Goal: Information Seeking & Learning: Learn about a topic

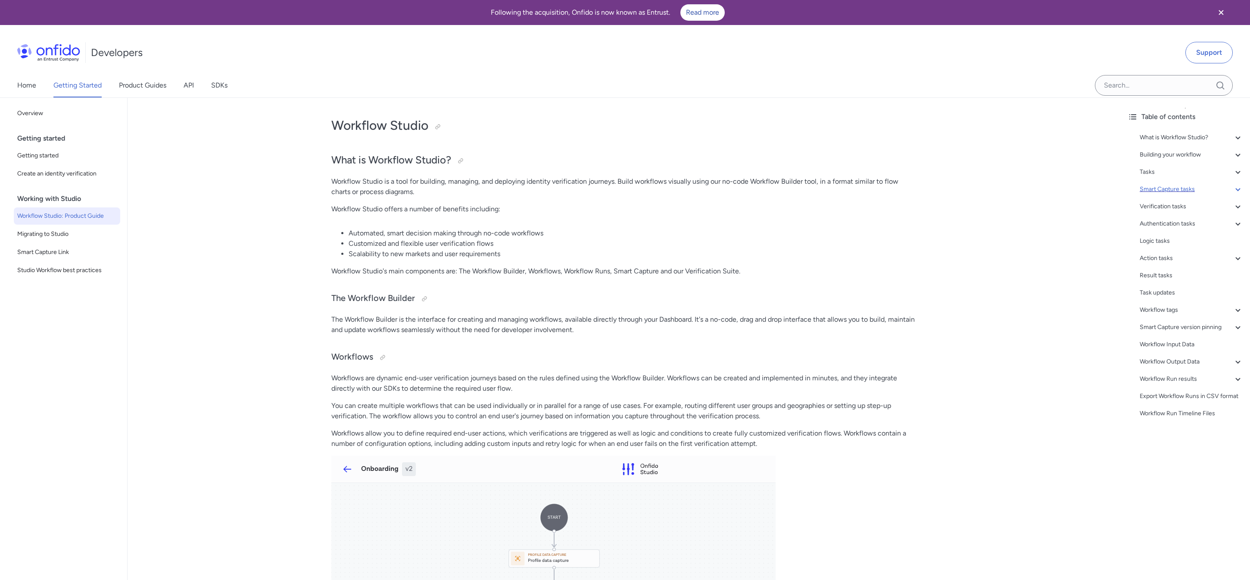
click at [1201, 193] on div "Smart Capture tasks" at bounding box center [1191, 189] width 103 height 10
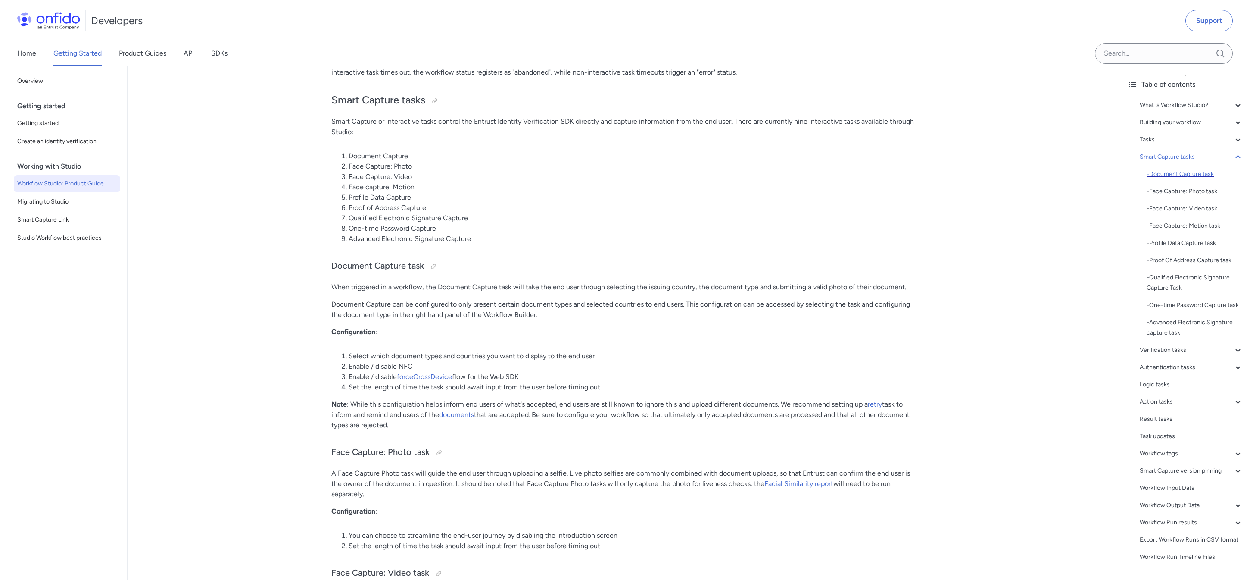
click at [1162, 176] on div "- Document Capture task" at bounding box center [1195, 174] width 97 height 10
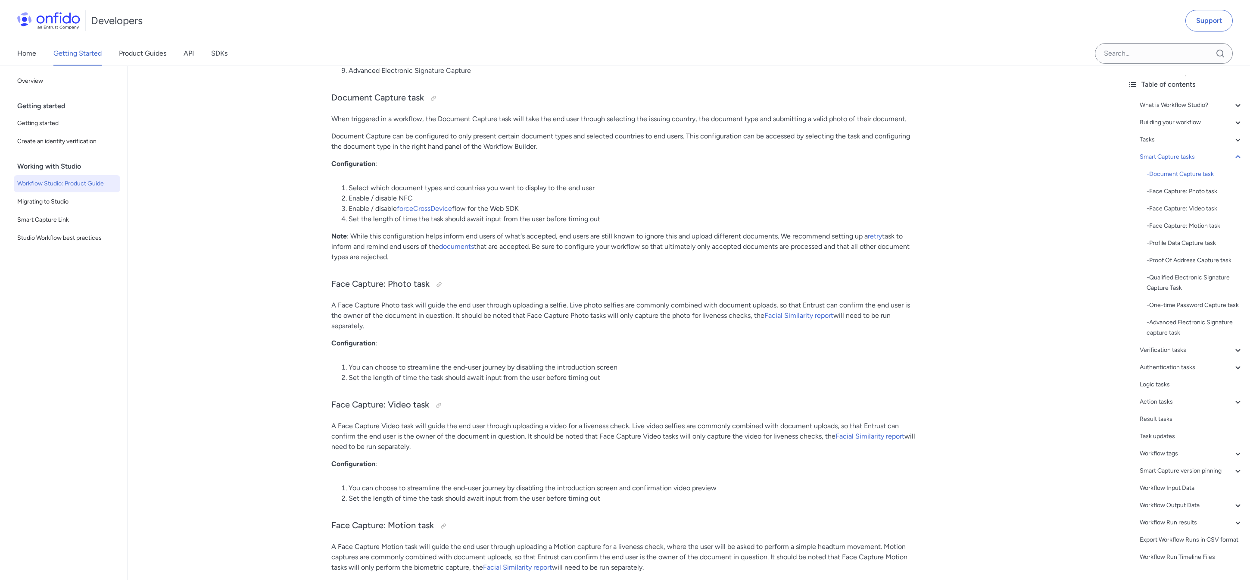
scroll to position [2849, 0]
click at [463, 247] on link "documents" at bounding box center [456, 245] width 35 height 8
click at [435, 209] on link "forceCrossDevice" at bounding box center [424, 207] width 55 height 8
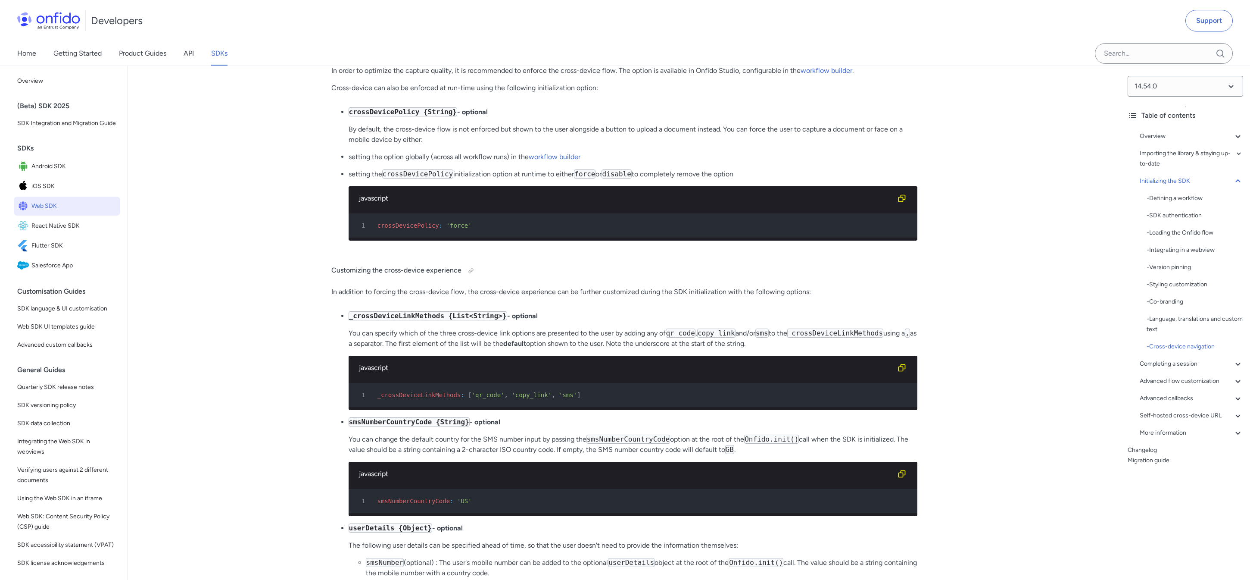
scroll to position [6530, 0]
click at [144, 56] on link "Product Guides" at bounding box center [142, 53] width 47 height 24
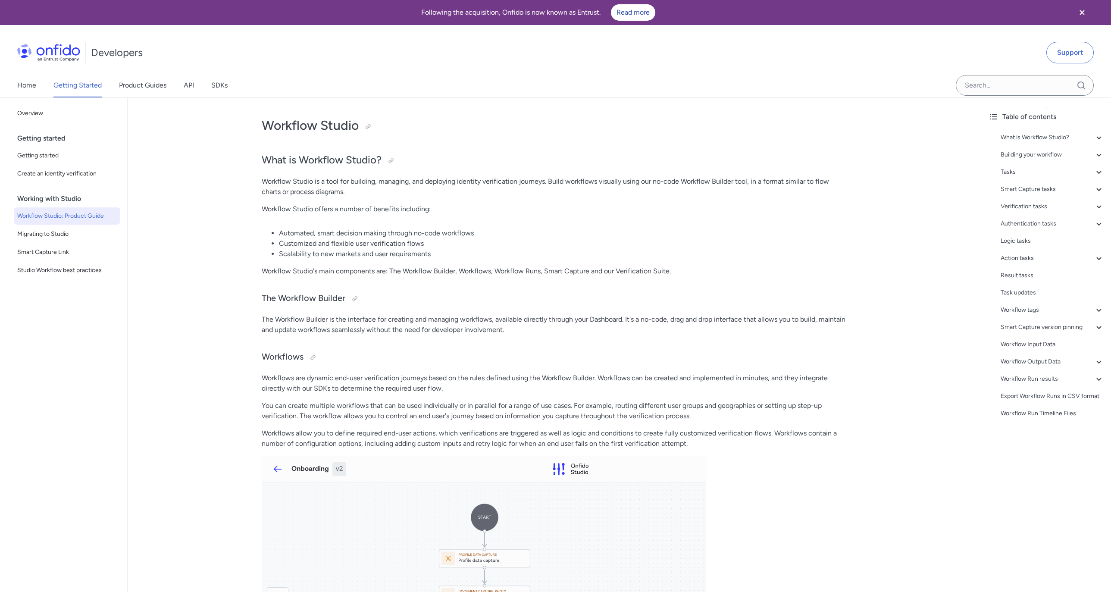
click at [114, 87] on div "Home Getting Started Product Guides API SDKs" at bounding box center [131, 85] width 262 height 24
click at [125, 87] on link "Product Guides" at bounding box center [142, 85] width 47 height 24
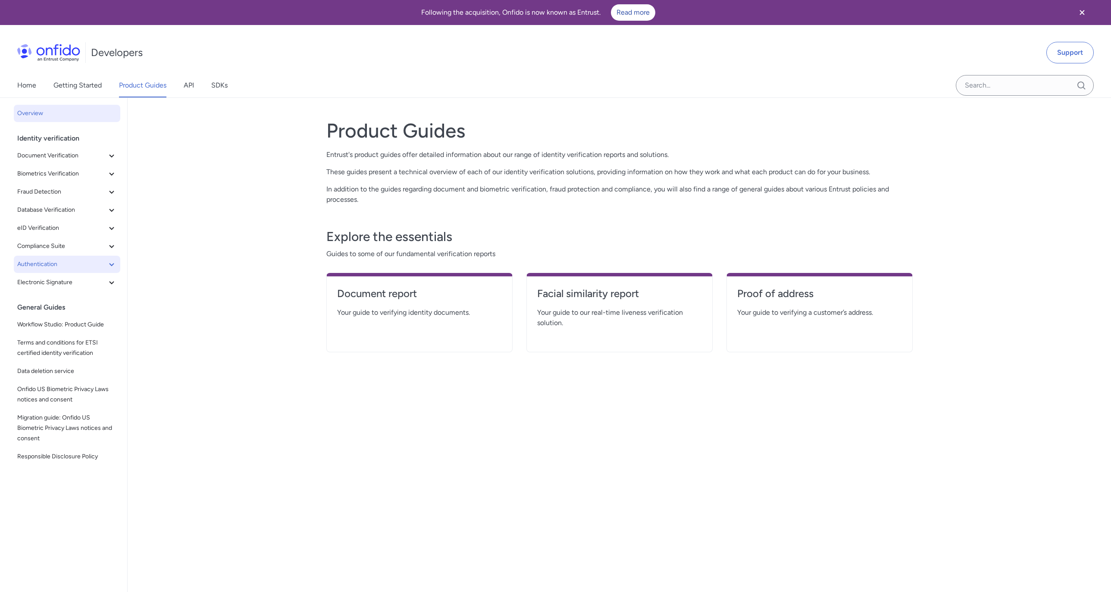
click at [75, 261] on span "Authentication" at bounding box center [61, 264] width 89 height 10
click at [75, 266] on span "Authentication" at bounding box center [61, 264] width 89 height 10
click at [93, 86] on link "Getting Started" at bounding box center [77, 85] width 48 height 24
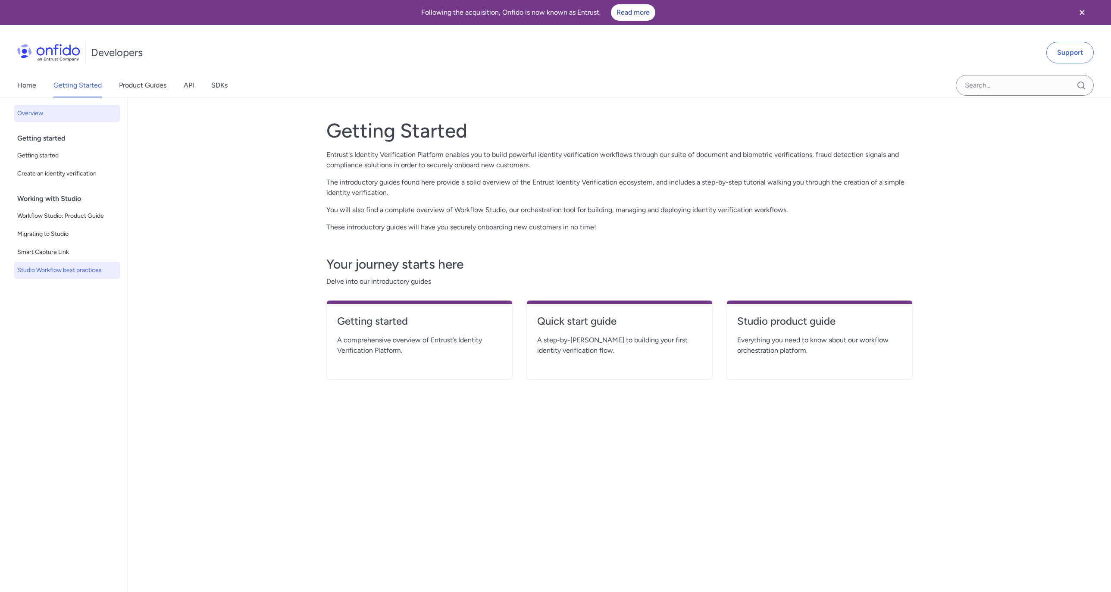
click at [63, 266] on span "Studio Workflow best practices" at bounding box center [67, 270] width 100 height 10
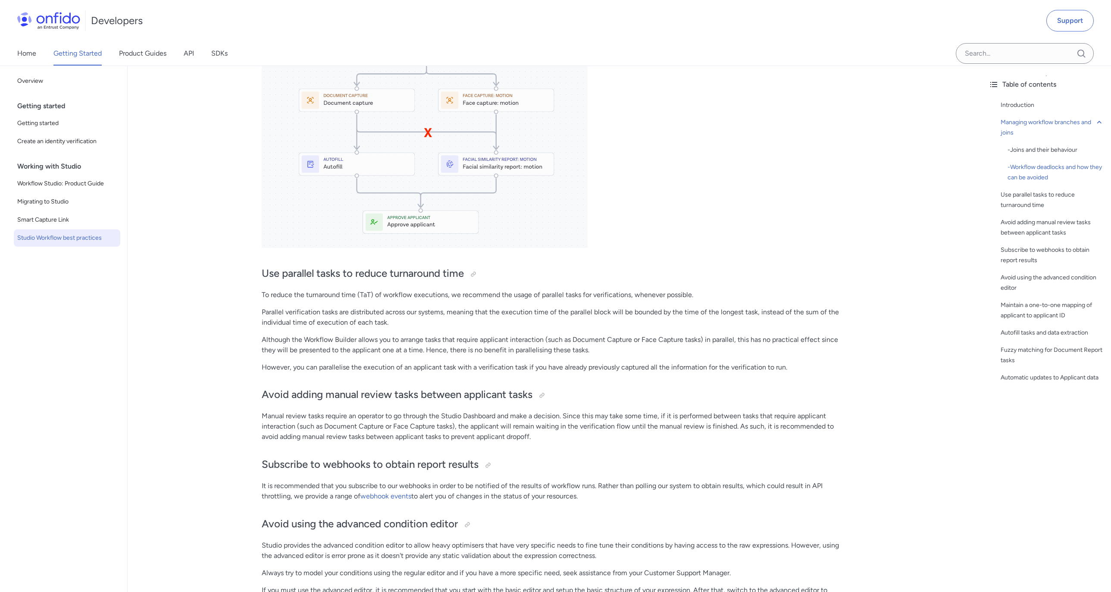
scroll to position [1093, 0]
click at [52, 141] on span "Create an identity verification" at bounding box center [67, 141] width 100 height 10
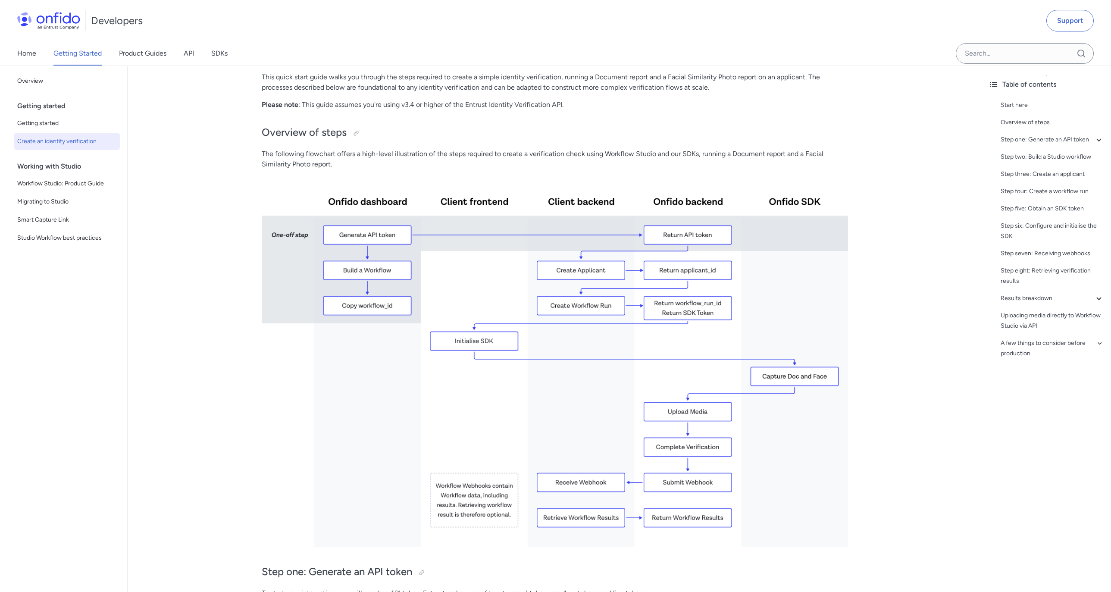
scroll to position [113, 0]
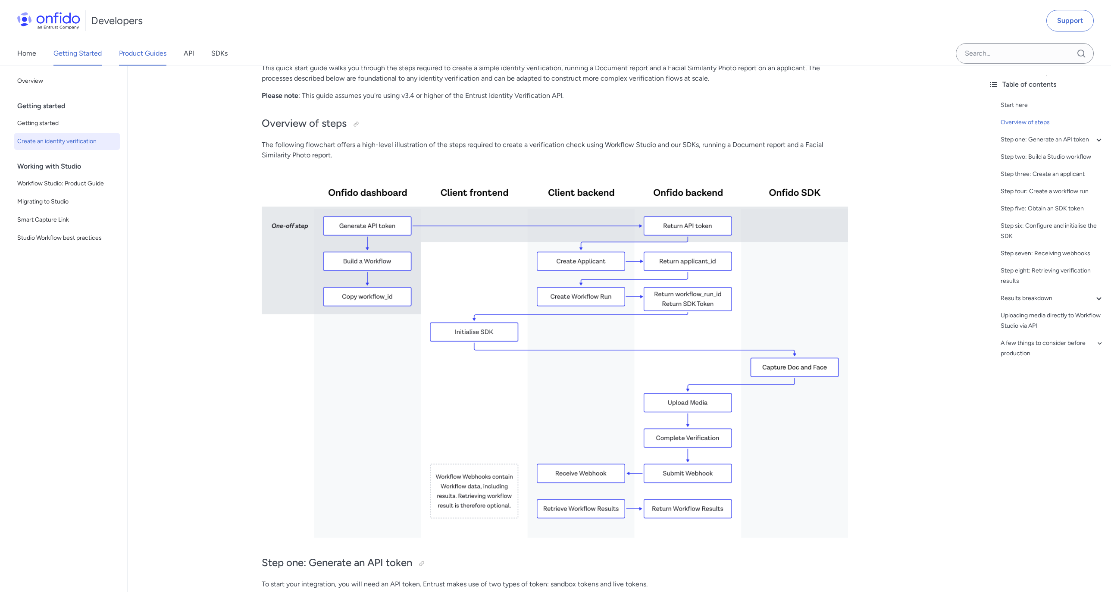
click at [144, 51] on link "Product Guides" at bounding box center [142, 53] width 47 height 24
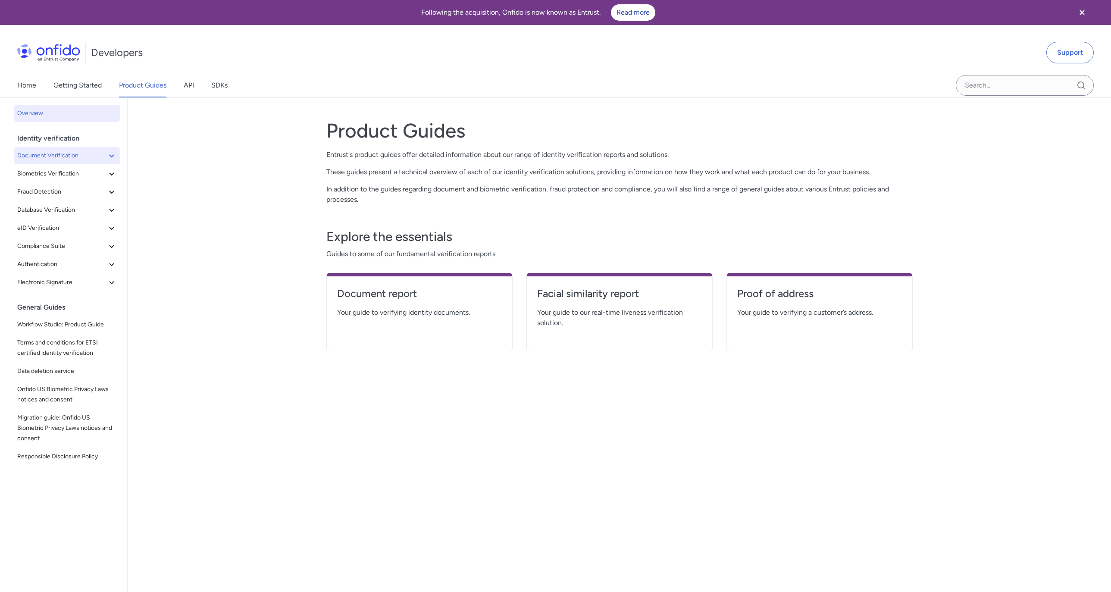
click at [95, 157] on span "Document Verification" at bounding box center [61, 155] width 89 height 10
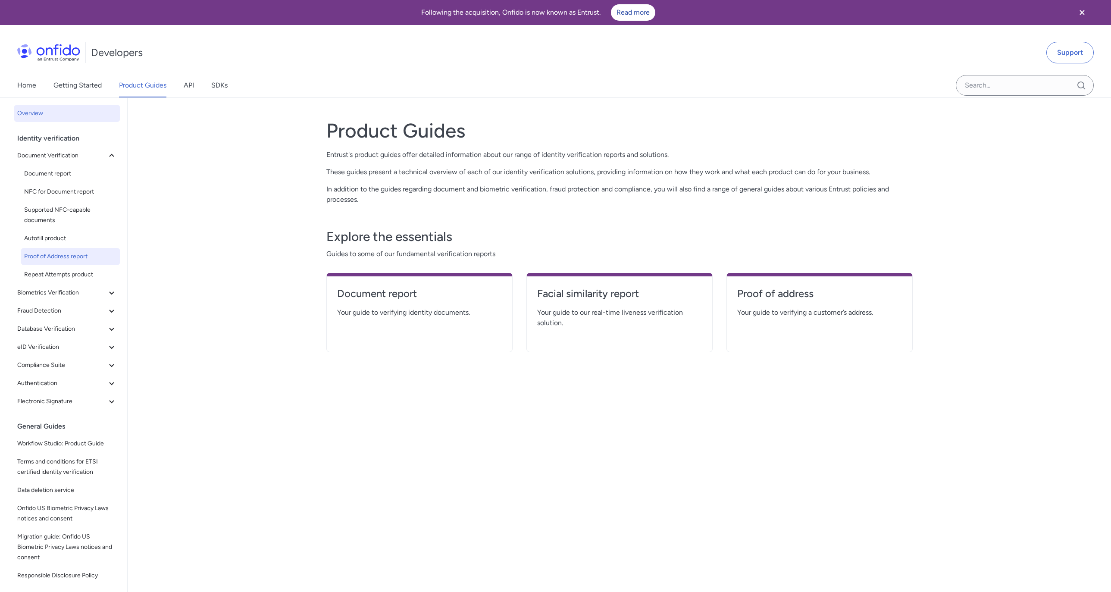
click at [52, 259] on span "Proof of Address report" at bounding box center [70, 256] width 93 height 10
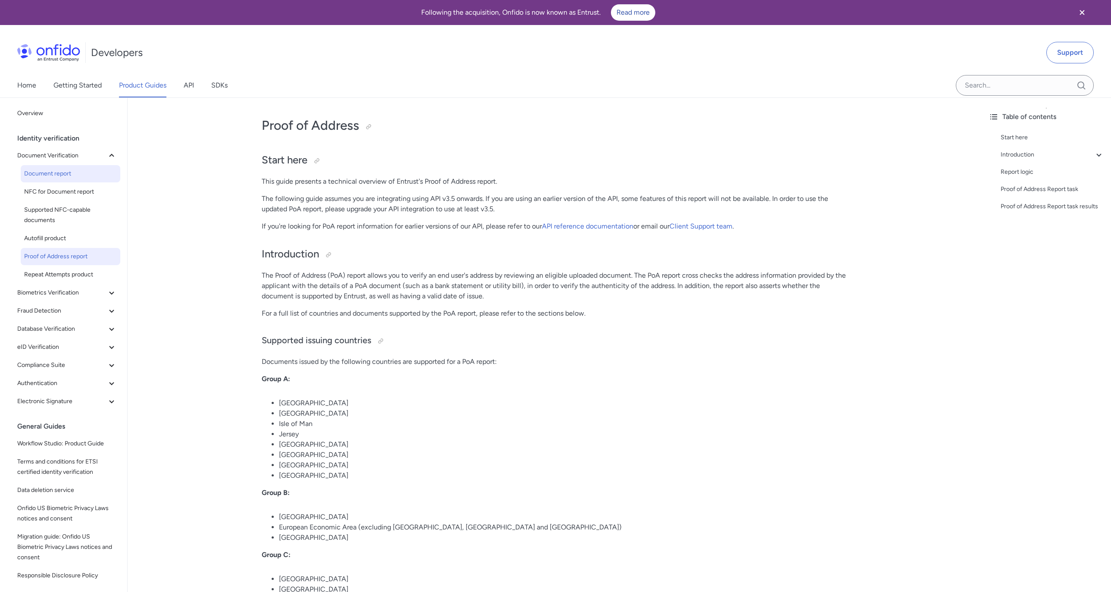
click at [74, 174] on span "Document report" at bounding box center [70, 174] width 93 height 10
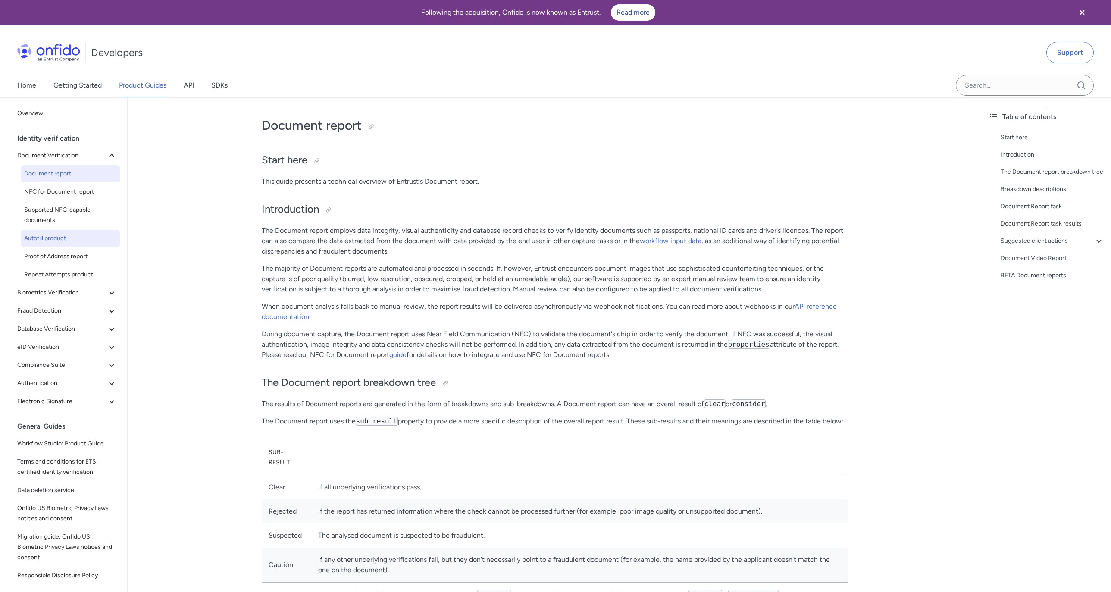
scroll to position [2, 0]
click at [109, 341] on icon at bounding box center [111, 345] width 10 height 10
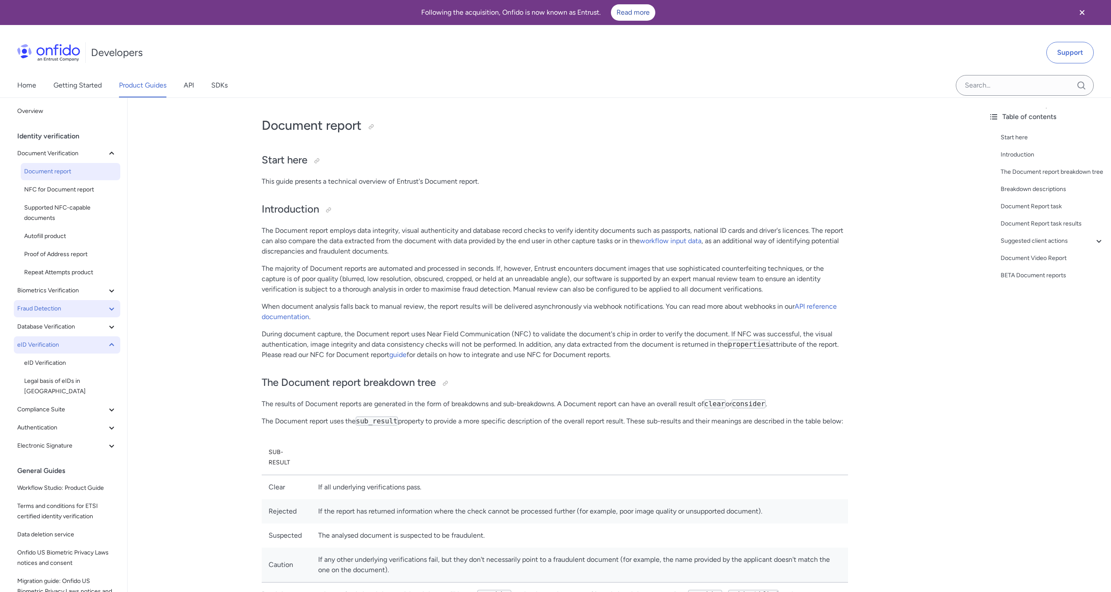
click at [111, 310] on icon at bounding box center [111, 308] width 10 height 10
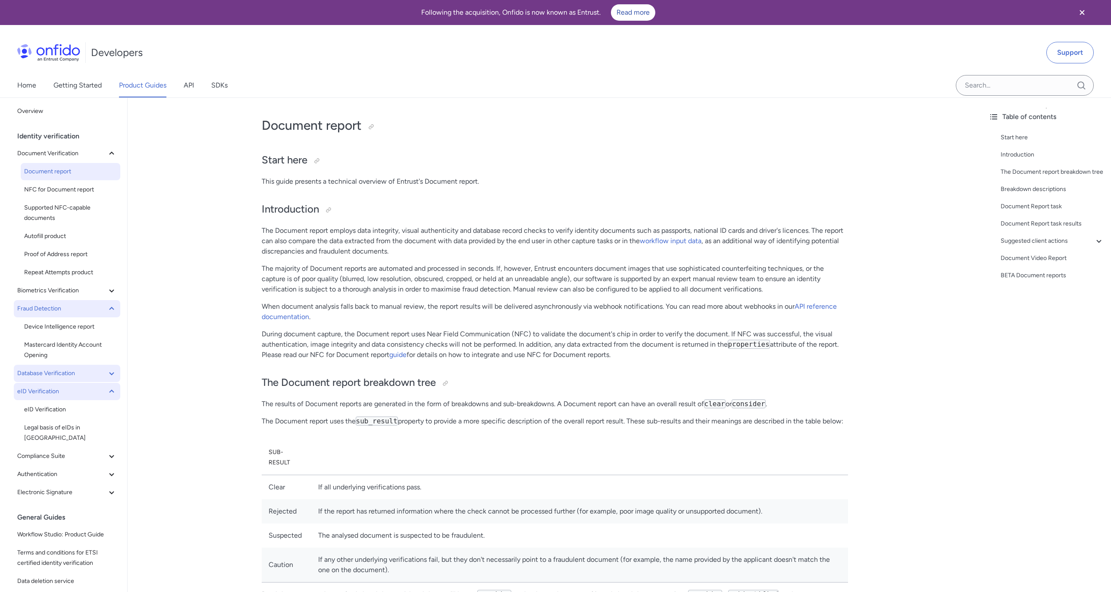
click at [109, 371] on icon at bounding box center [111, 373] width 10 height 10
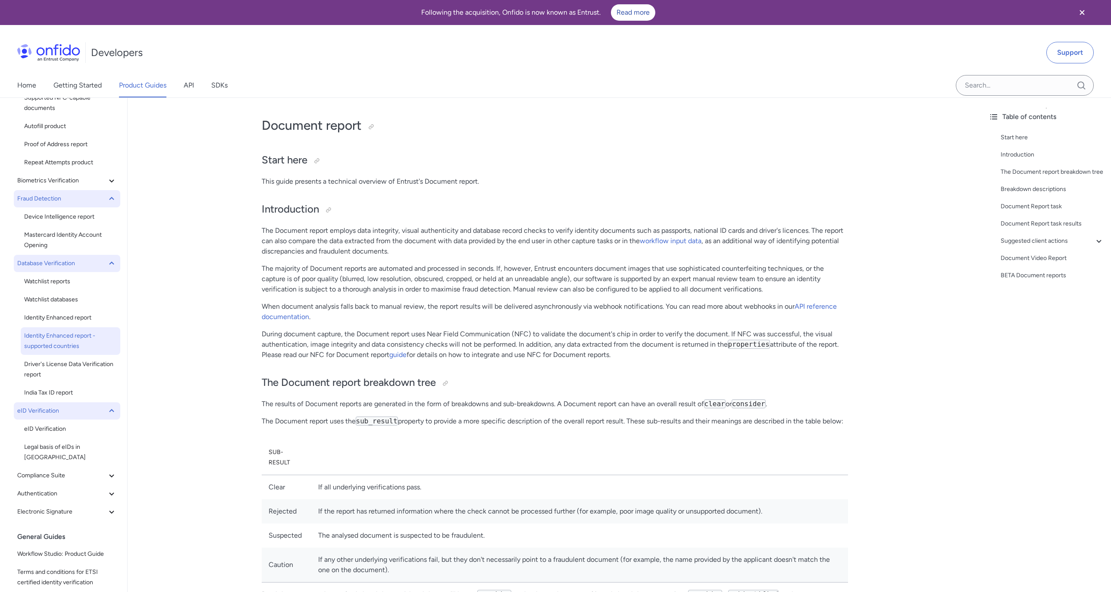
scroll to position [121, 0]
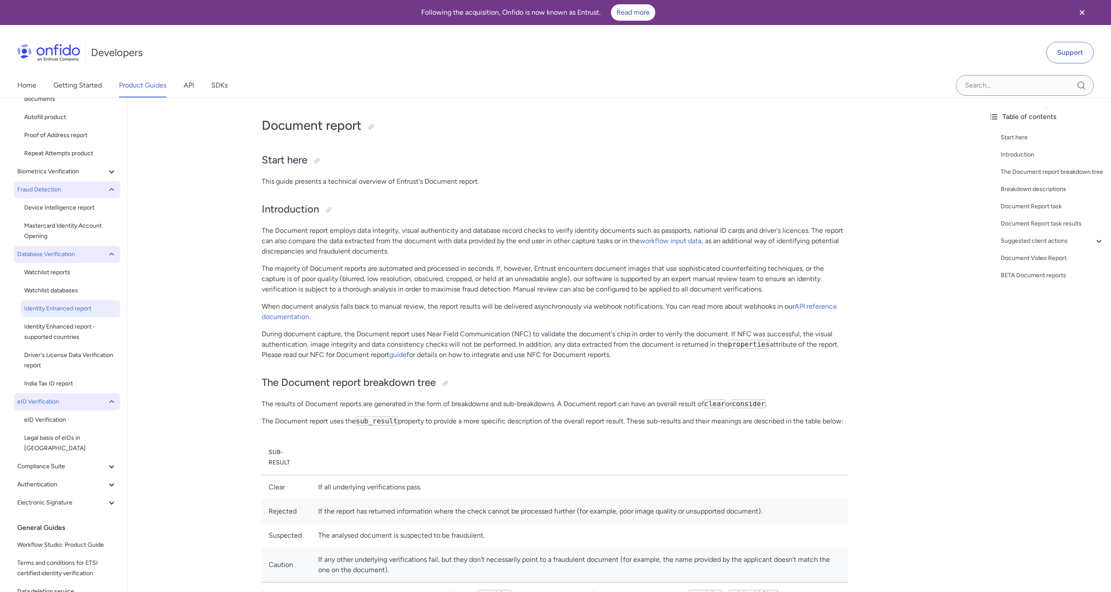
click at [57, 310] on span "Identity Enhanced report" at bounding box center [70, 308] width 93 height 10
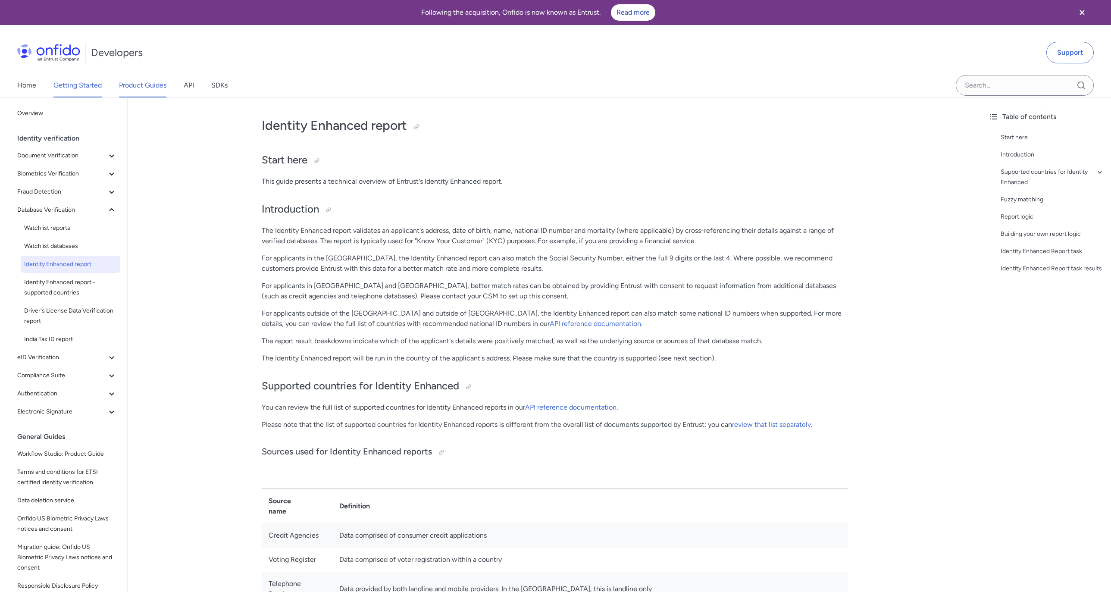
click at [98, 83] on link "Getting Started" at bounding box center [77, 85] width 48 height 24
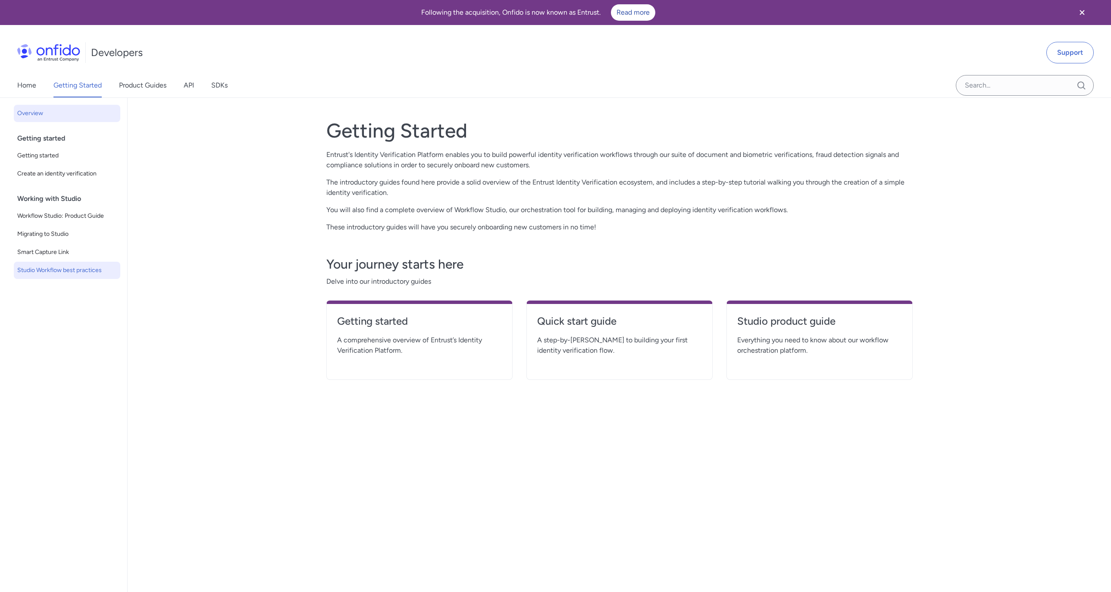
click at [57, 268] on span "Studio Workflow best practices" at bounding box center [67, 270] width 100 height 10
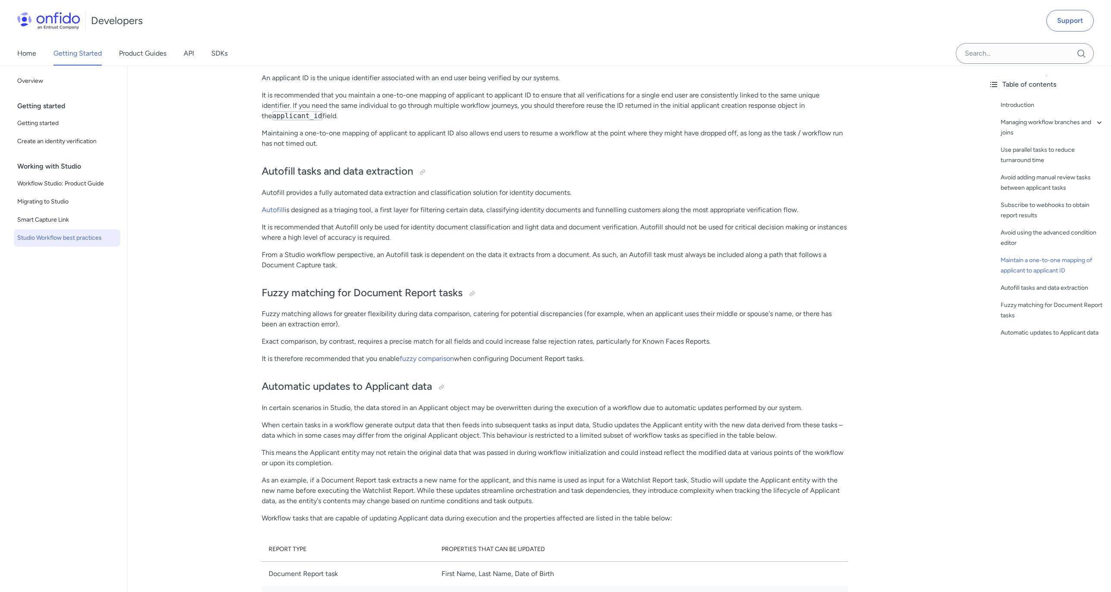
scroll to position [1703, 0]
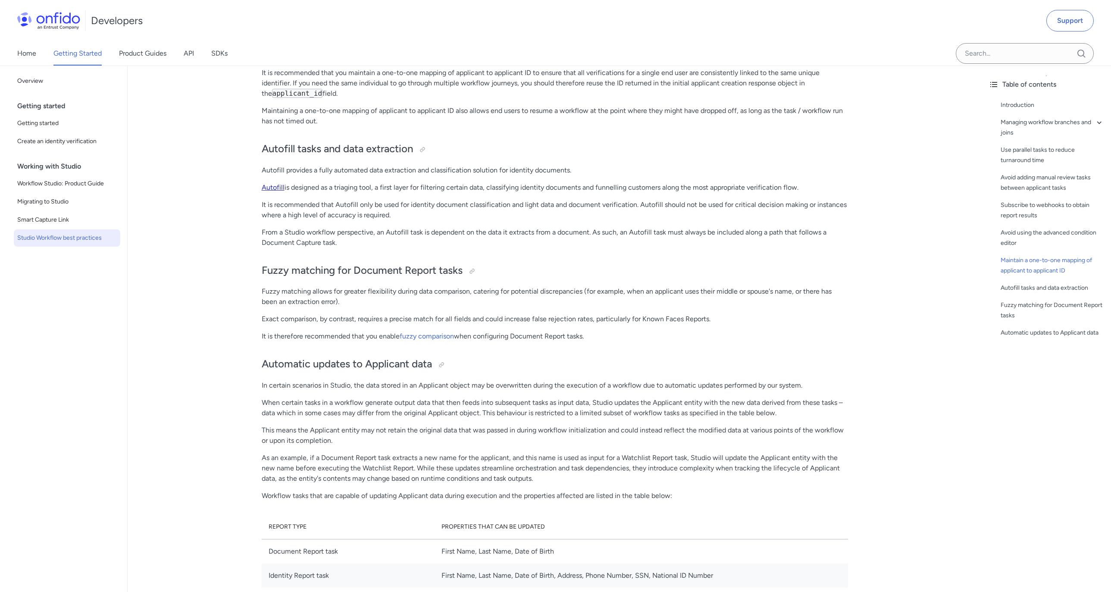
click at [270, 188] on link "Autofill" at bounding box center [273, 187] width 23 height 8
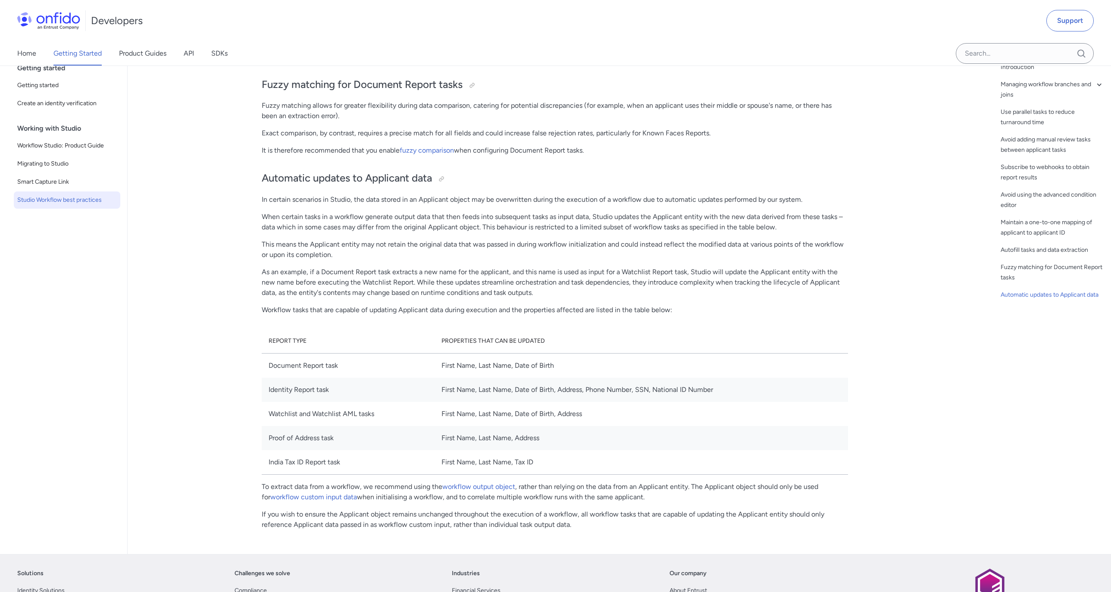
scroll to position [1886, 0]
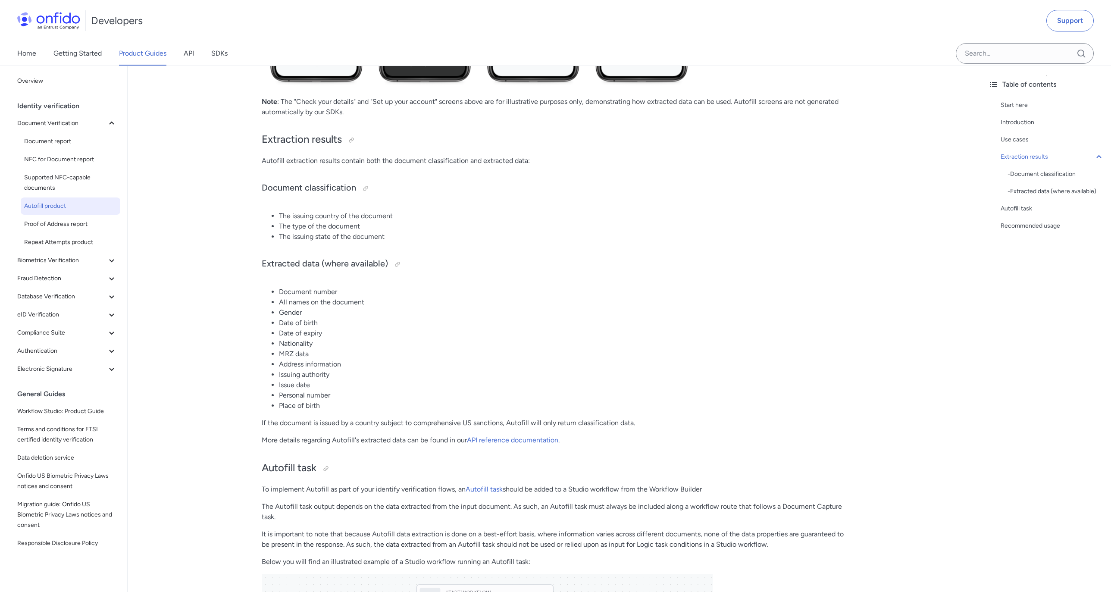
scroll to position [578, 0]
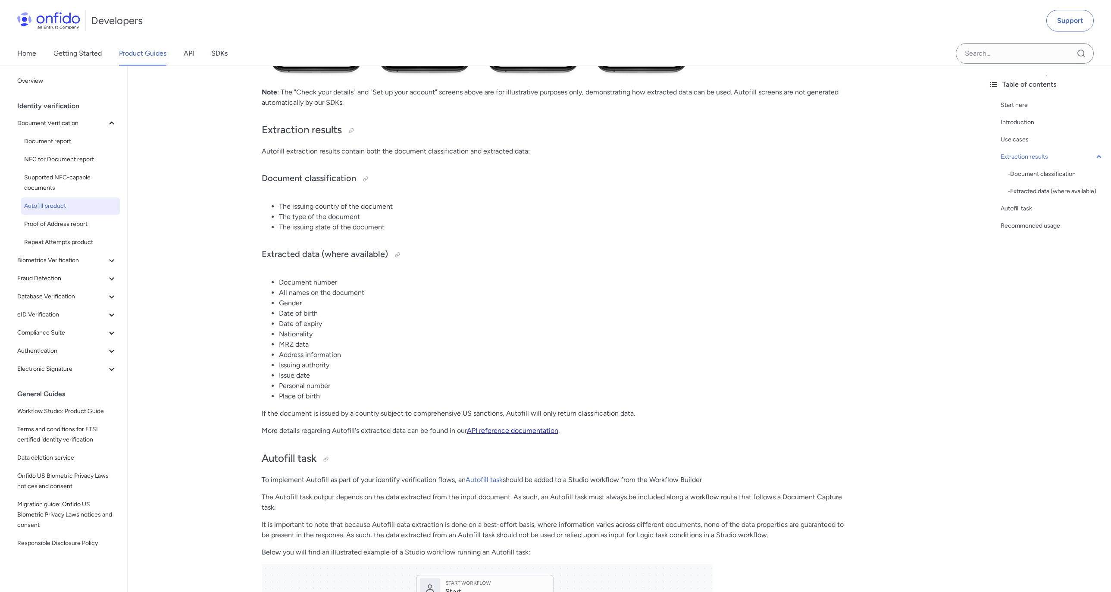
click at [508, 433] on link "API reference documentation" at bounding box center [512, 430] width 91 height 8
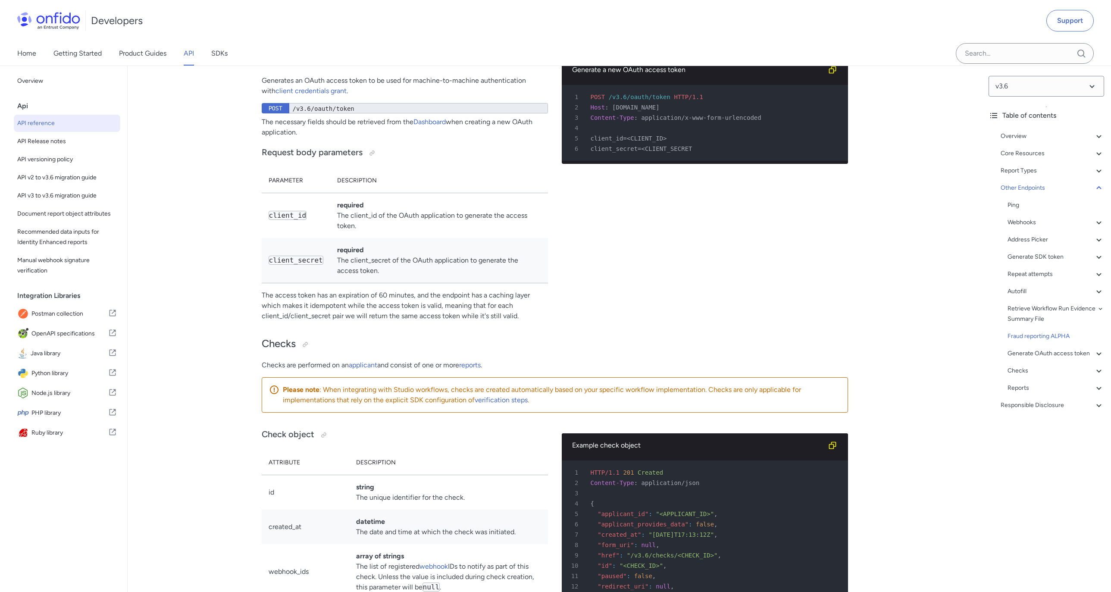
scroll to position [74783, 0]
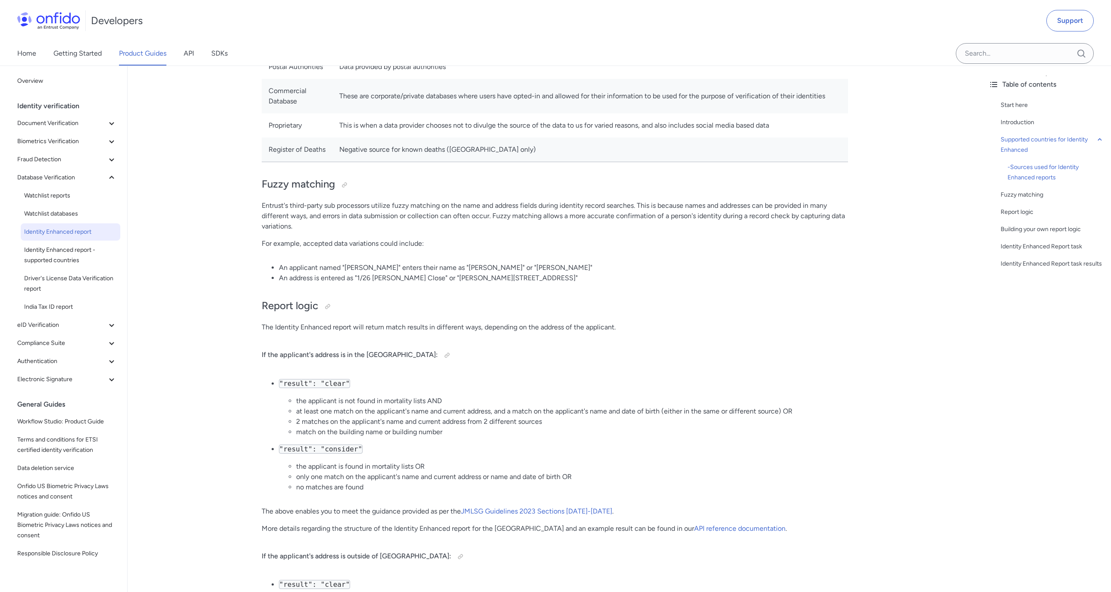
scroll to position [700, 0]
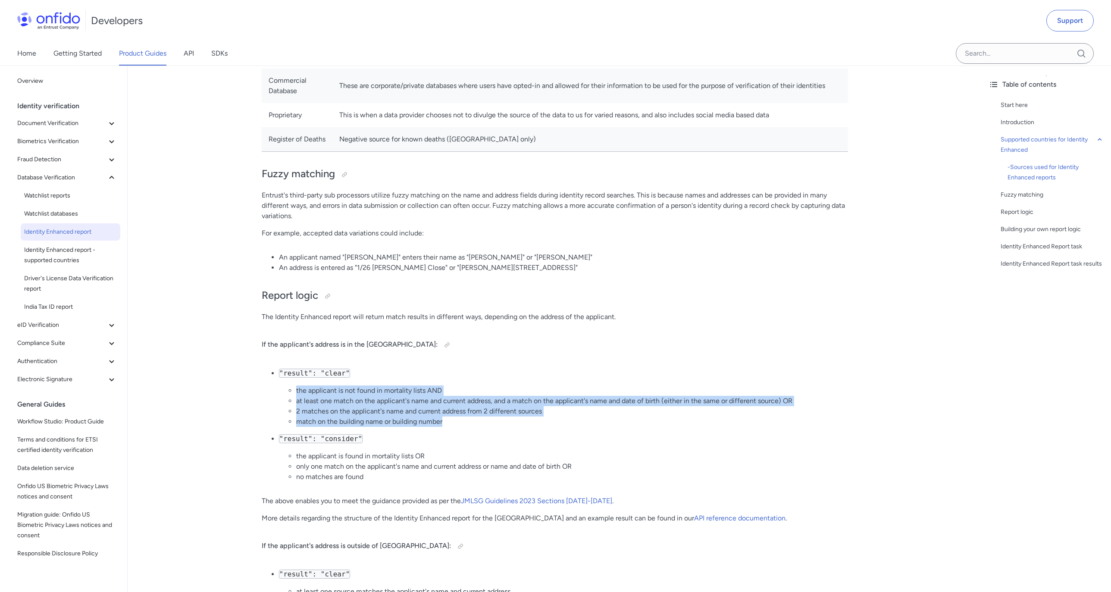
drag, startPoint x: 451, startPoint y: 436, endPoint x: 296, endPoint y: 401, distance: 158.6
click at [296, 401] on ul "the applicant is not found in mortality lists AND at least one match on the app…" at bounding box center [563, 405] width 569 height 41
copy ul "the applicant is not found in mortality lists AND at least one match on the app…"
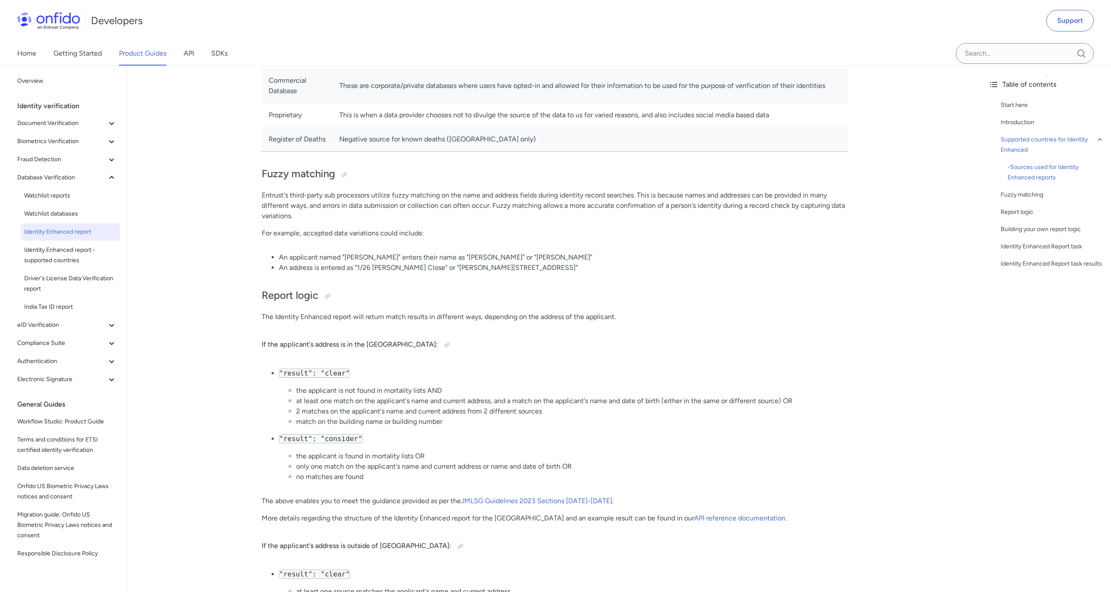
click at [549, 457] on li ""result": "consider" the applicant is found in mortality lists OR only one matc…" at bounding box center [563, 458] width 569 height 48
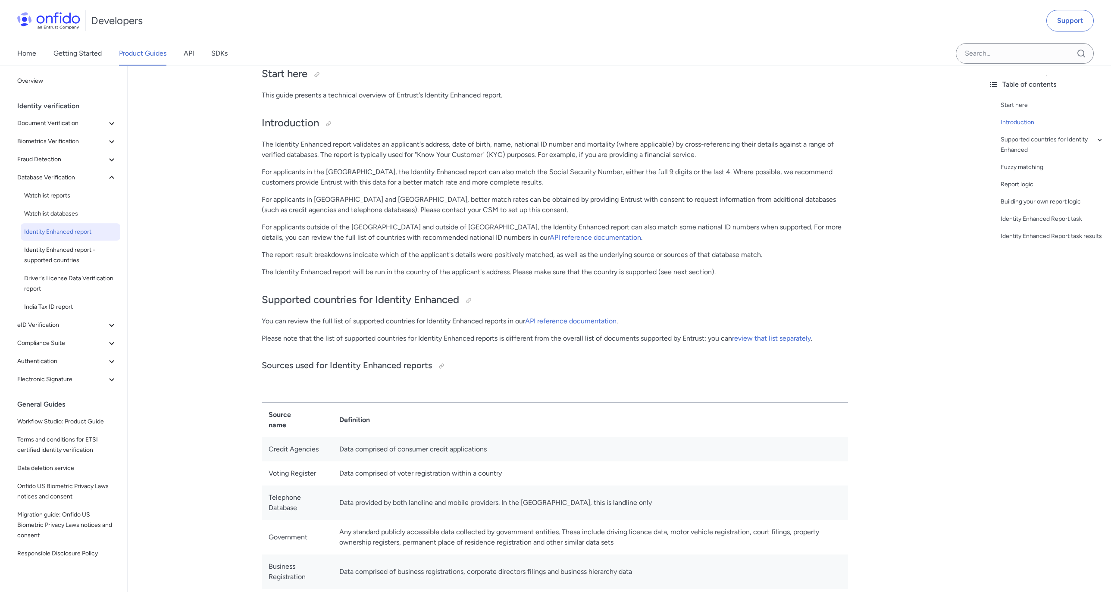
scroll to position [80, 0]
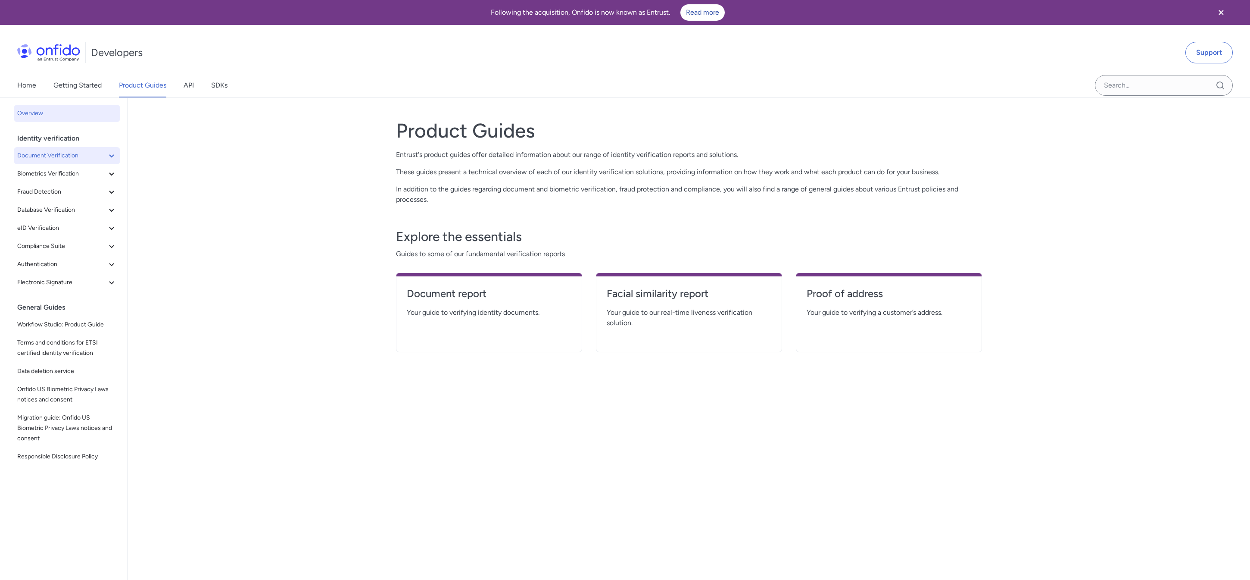
click at [113, 155] on icon at bounding box center [111, 155] width 5 height 3
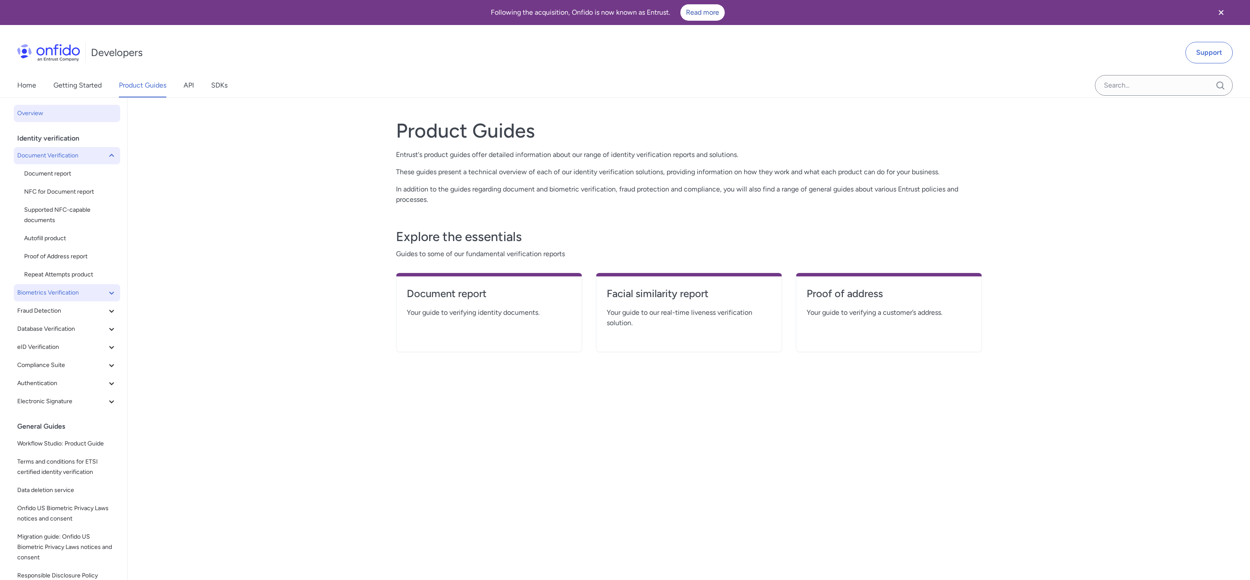
click at [106, 293] on icon at bounding box center [111, 293] width 10 height 10
click at [63, 278] on span "Facial Similarity reports" at bounding box center [70, 274] width 93 height 10
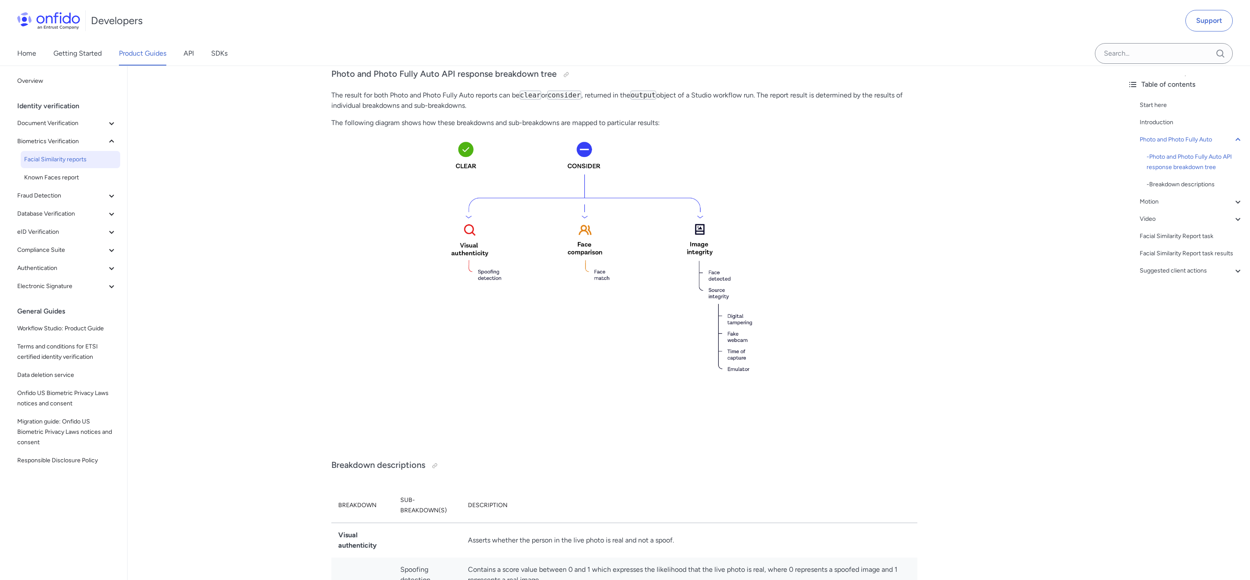
scroll to position [347, 0]
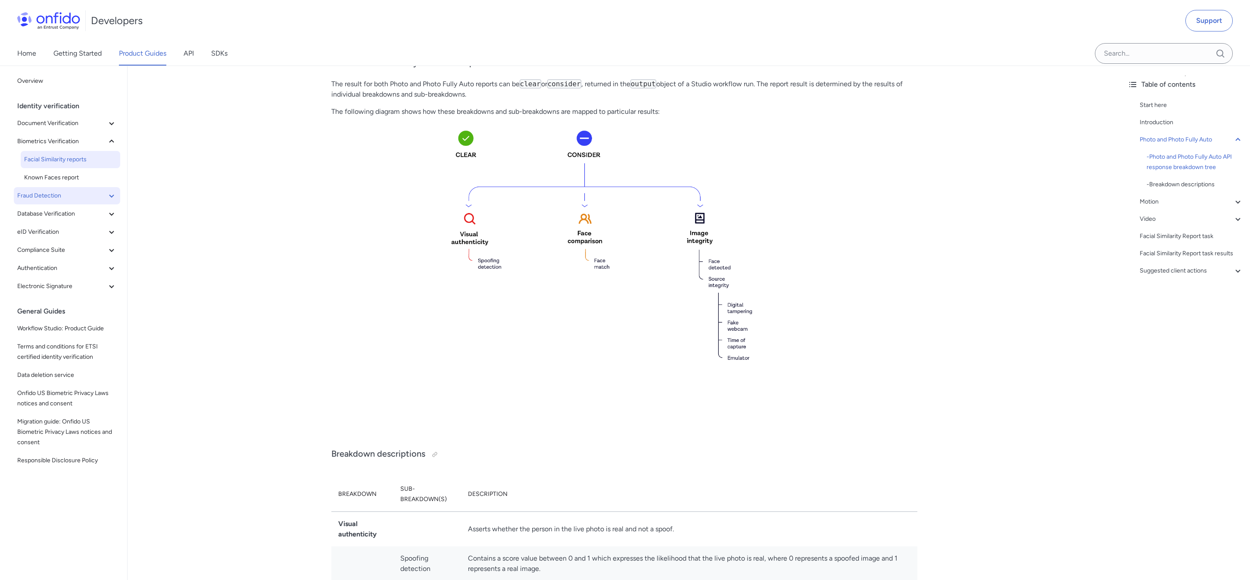
click at [69, 193] on span "Fraud Detection" at bounding box center [61, 196] width 89 height 10
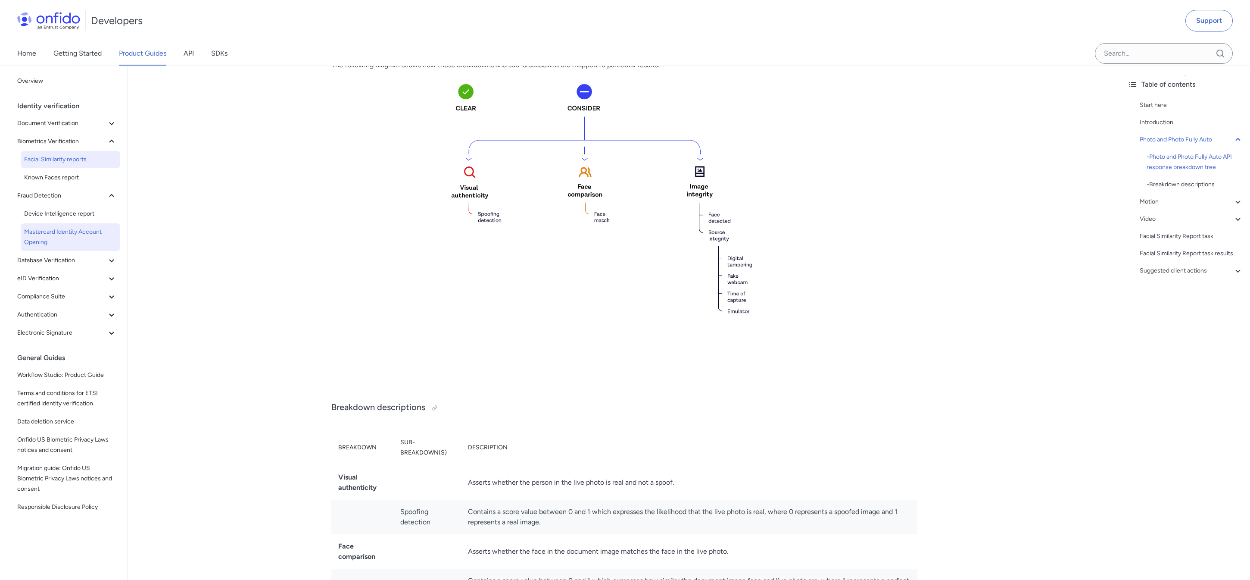
scroll to position [394, 0]
click at [74, 258] on span "Database Verification" at bounding box center [61, 260] width 89 height 10
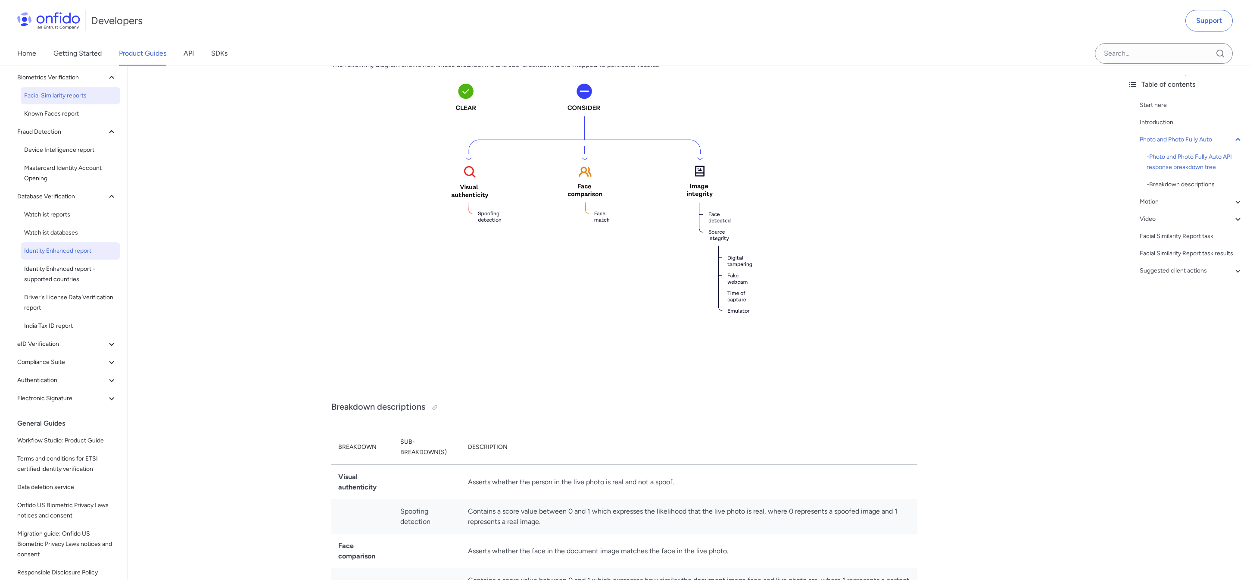
scroll to position [71, 0]
click at [58, 354] on span "Compliance Suite" at bounding box center [61, 355] width 89 height 10
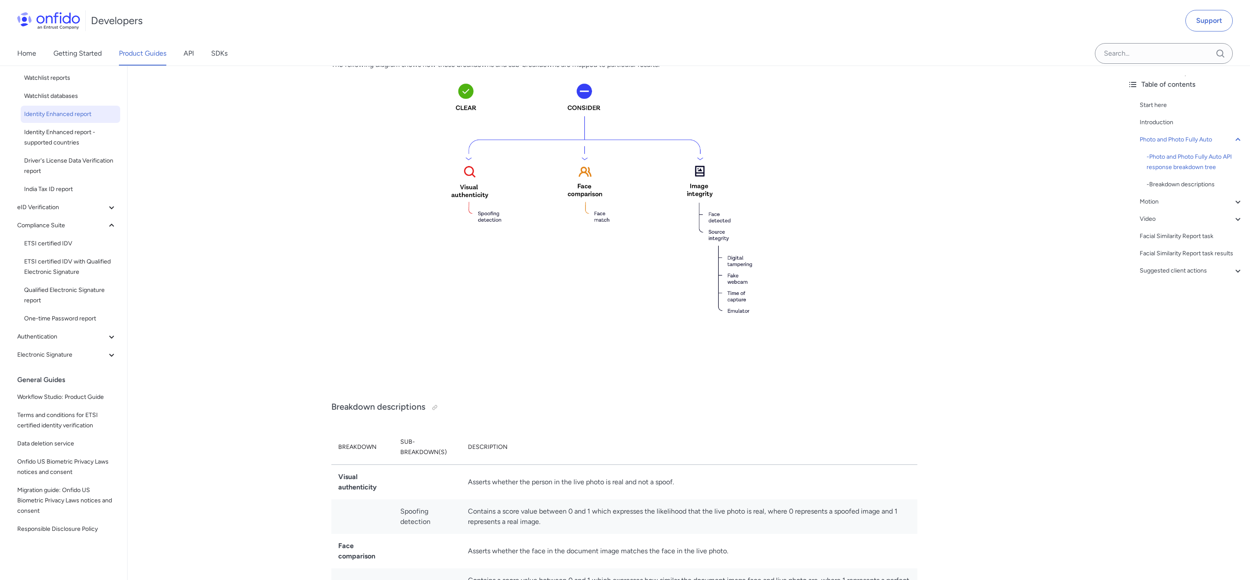
click at [64, 116] on span "Identity Enhanced report" at bounding box center [70, 114] width 93 height 10
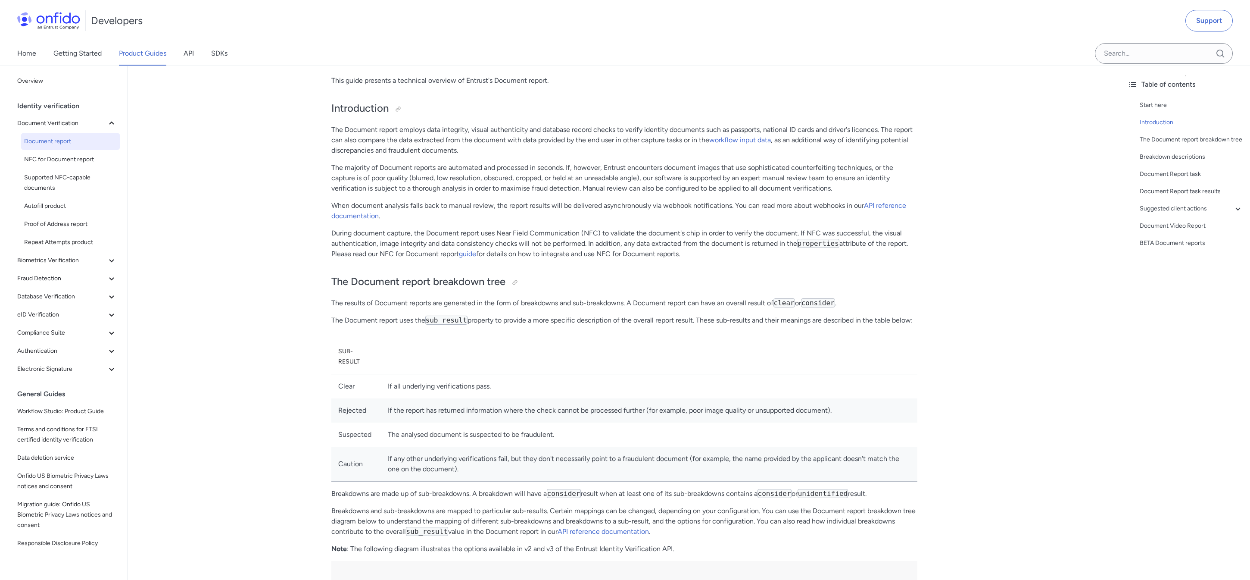
scroll to position [100, 0]
click at [1200, 194] on div "Document Report task results" at bounding box center [1191, 191] width 103 height 10
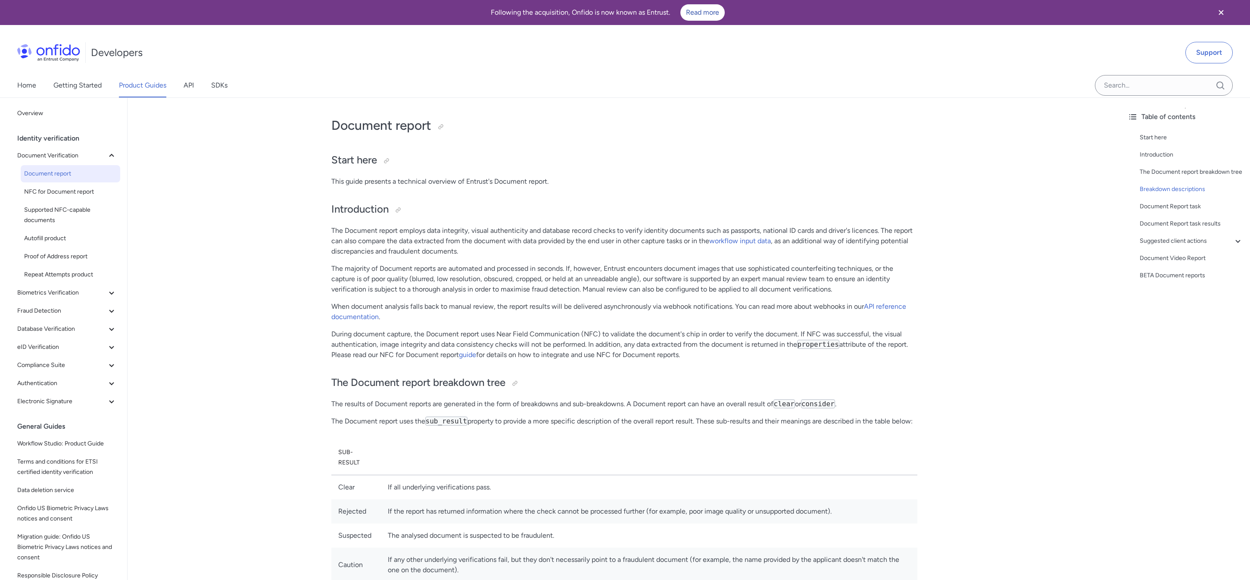
scroll to position [3589, 0]
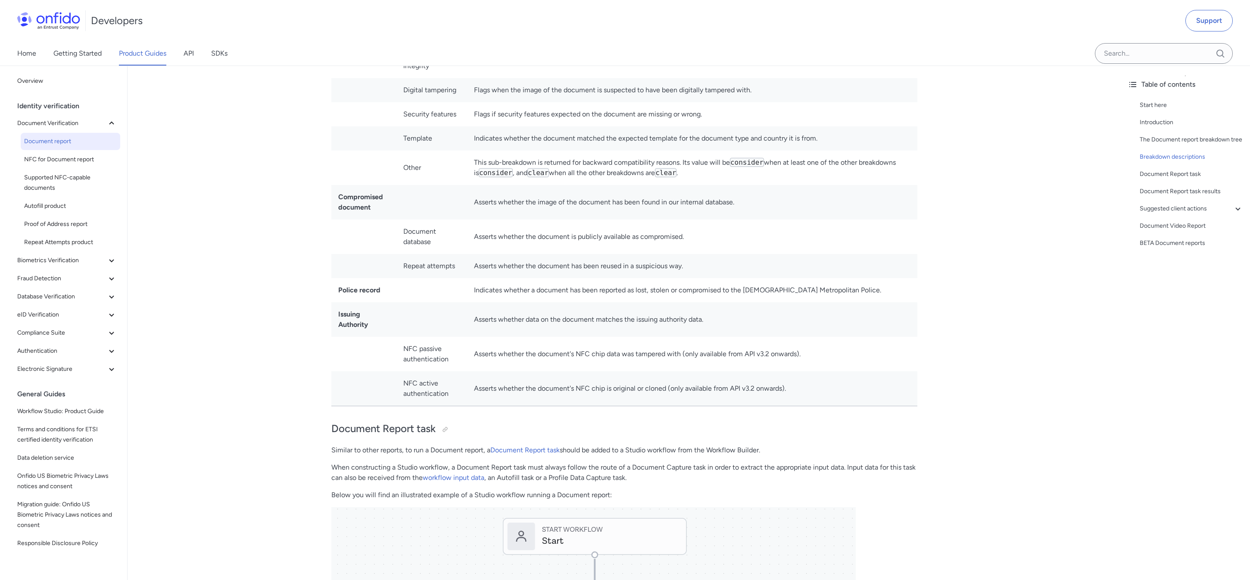
click at [400, 278] on td at bounding box center [432, 290] width 71 height 24
click at [391, 292] on td "Police record" at bounding box center [364, 290] width 66 height 24
drag, startPoint x: 384, startPoint y: 291, endPoint x: 341, endPoint y: 289, distance: 43.2
click at [336, 289] on td "Police record" at bounding box center [364, 290] width 66 height 24
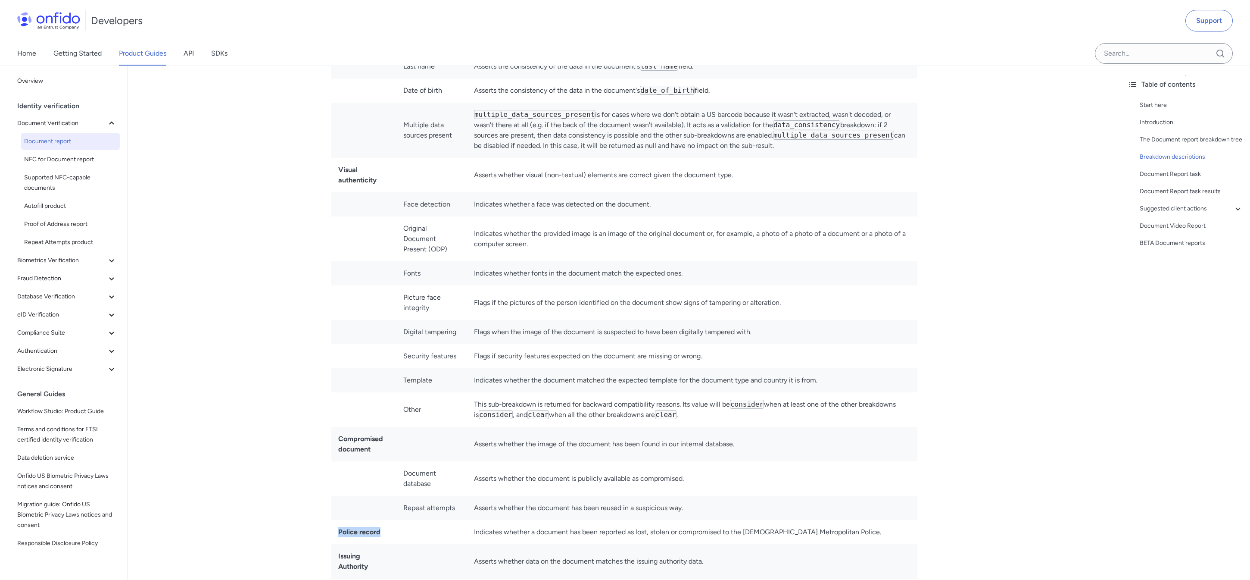
scroll to position [3346, 0]
click at [384, 184] on td "Visual authenticity" at bounding box center [364, 176] width 66 height 34
drag, startPoint x: 378, startPoint y: 181, endPoint x: 336, endPoint y: 172, distance: 43.0
click at [336, 172] on td "Visual authenticity" at bounding box center [364, 176] width 66 height 34
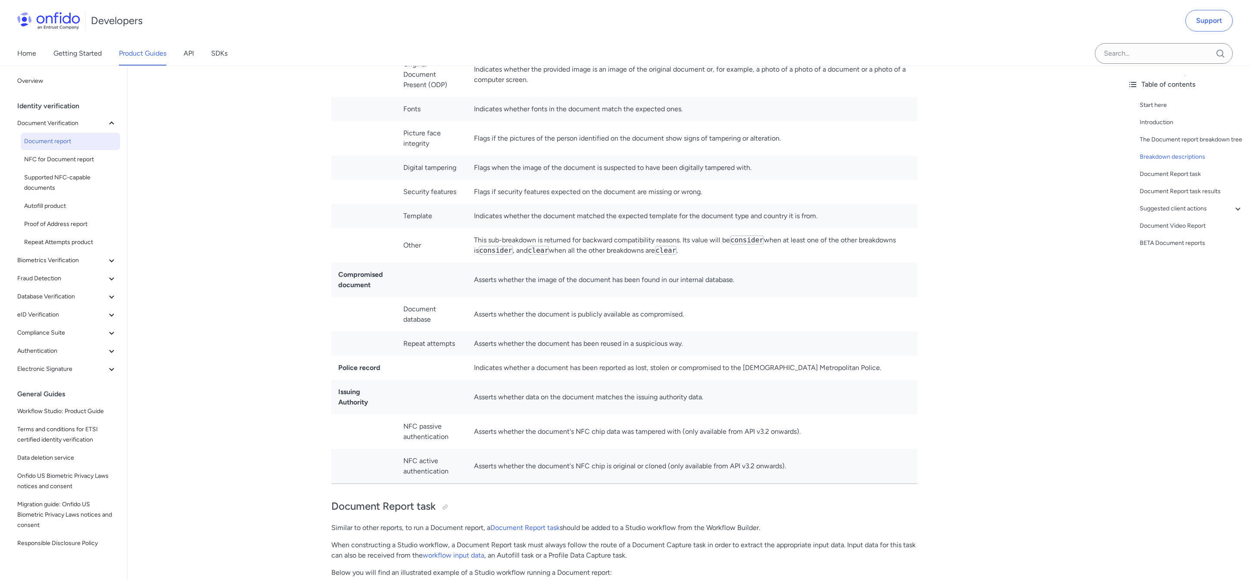
scroll to position [3521, 0]
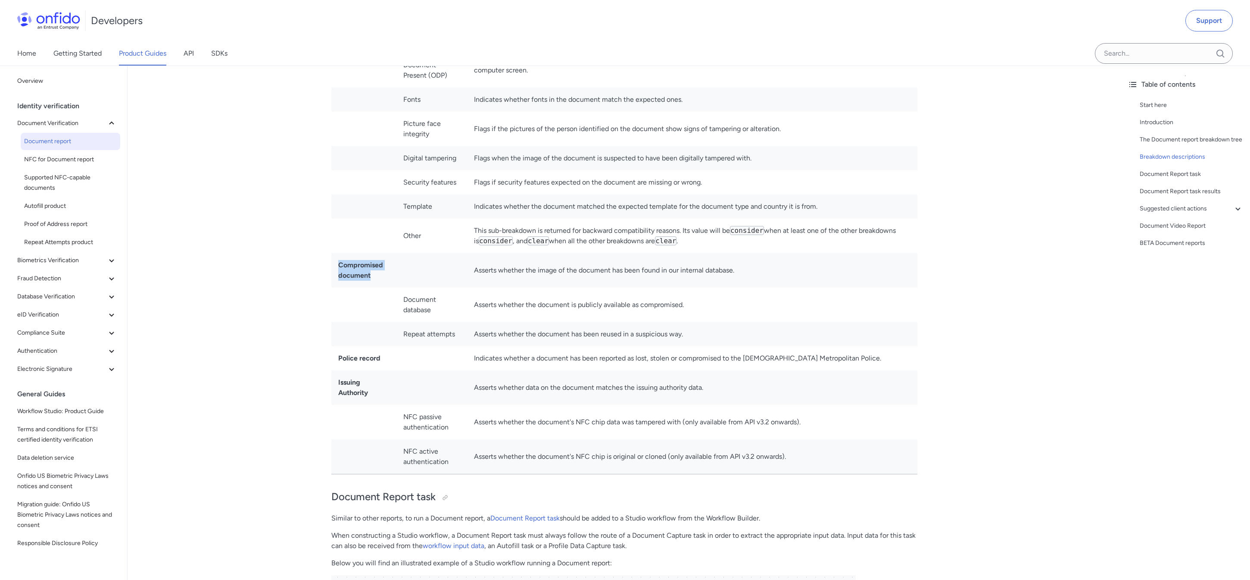
drag, startPoint x: 375, startPoint y: 276, endPoint x: 340, endPoint y: 266, distance: 36.7
click at [340, 266] on td "Compromised document" at bounding box center [364, 270] width 66 height 34
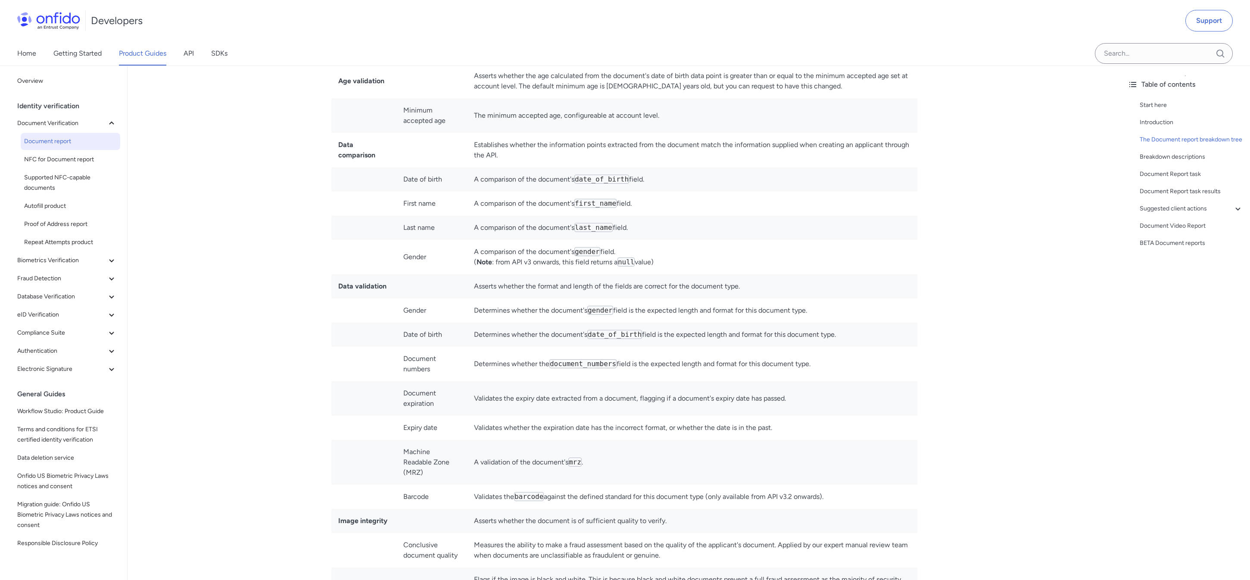
scroll to position [2487, 0]
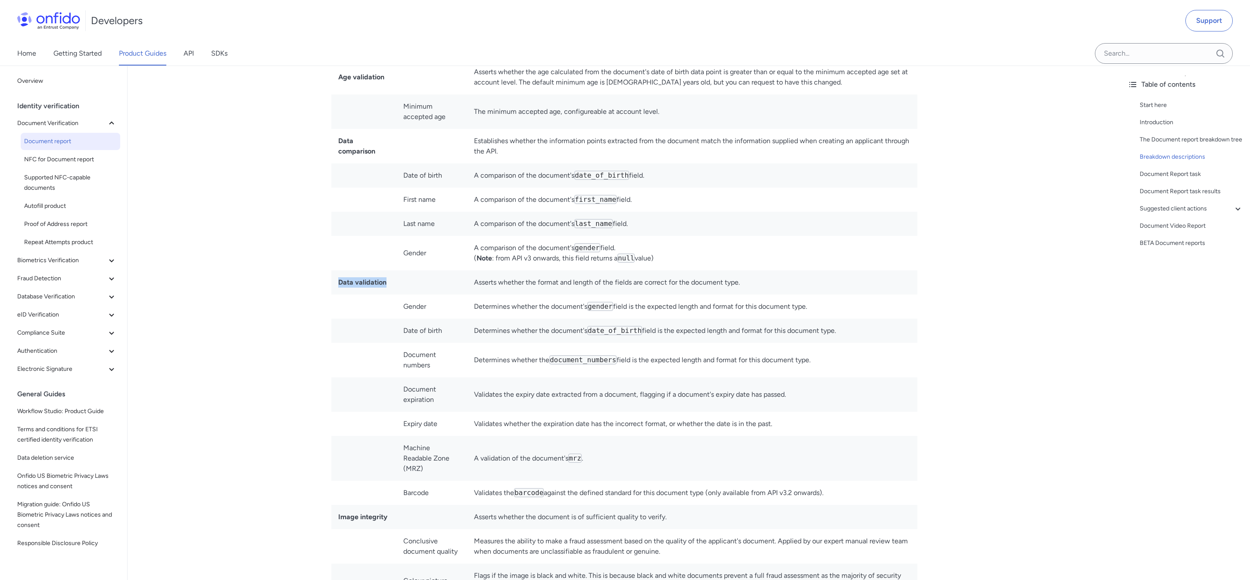
drag, startPoint x: 388, startPoint y: 293, endPoint x: 372, endPoint y: 318, distance: 30.0
click at [334, 292] on td "Data validation" at bounding box center [364, 282] width 66 height 24
drag, startPoint x: 439, startPoint y: 378, endPoint x: 406, endPoint y: 366, distance: 35.1
click at [405, 367] on td "Document numbers" at bounding box center [432, 360] width 71 height 34
click at [91, 297] on span "Database Verification" at bounding box center [61, 296] width 89 height 10
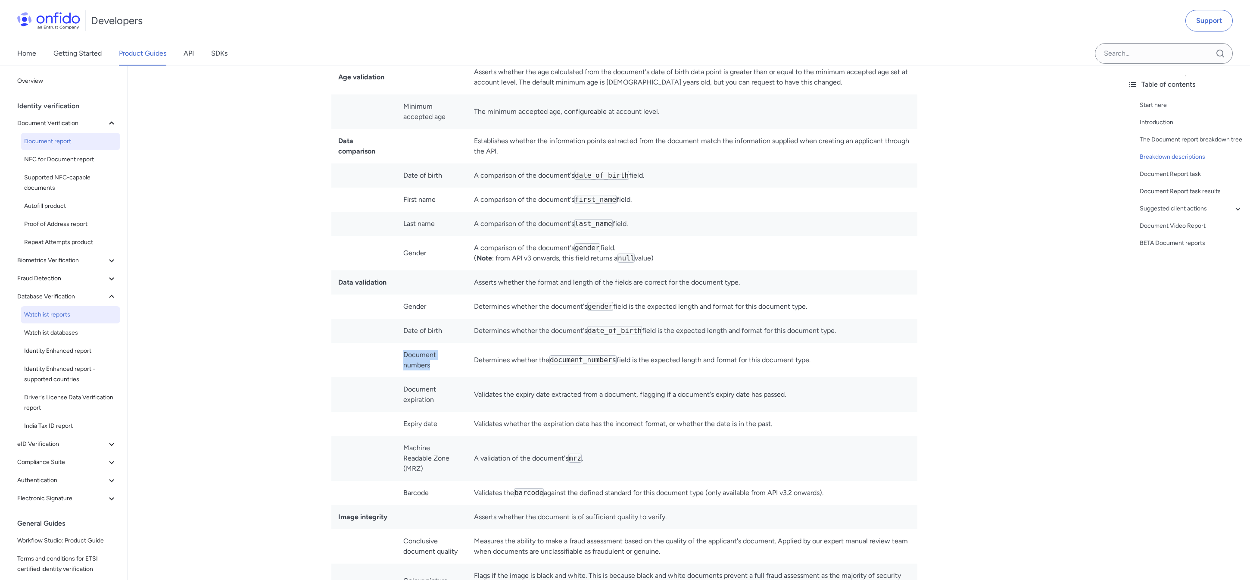
click at [69, 319] on span "Watchlist reports" at bounding box center [70, 314] width 93 height 10
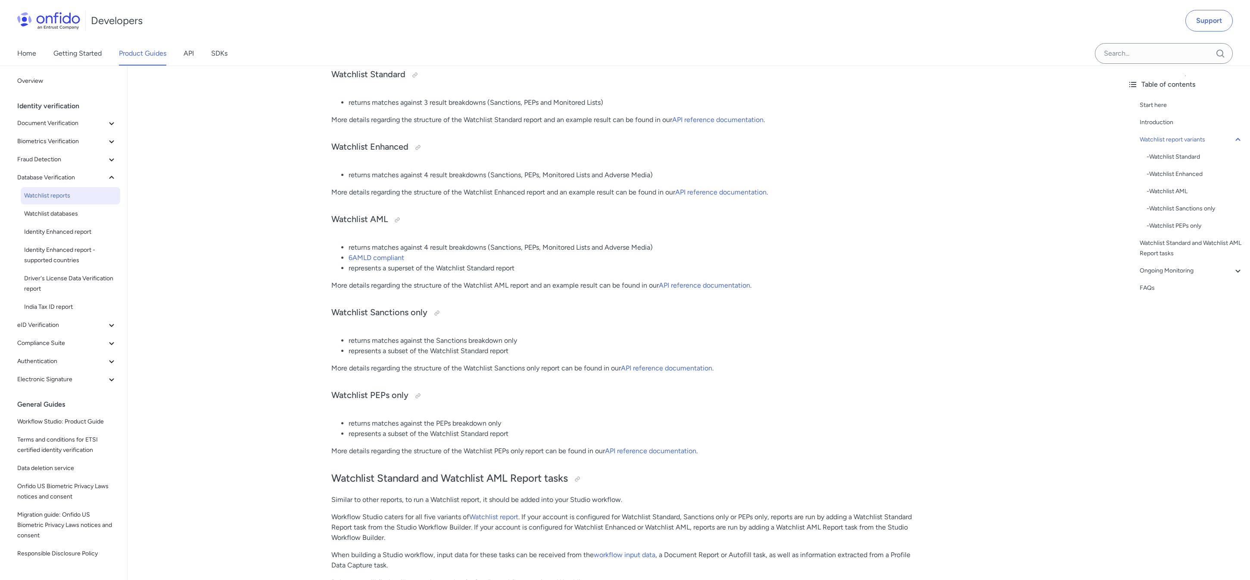
scroll to position [333, 0]
click at [395, 219] on div at bounding box center [397, 219] width 7 height 7
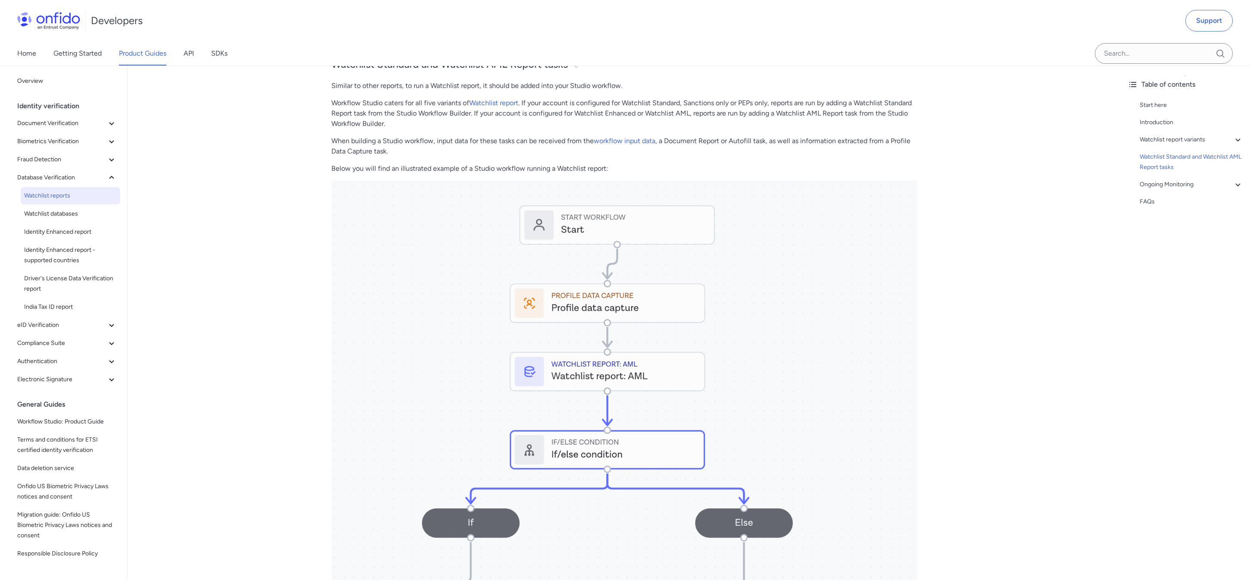
scroll to position [713, 0]
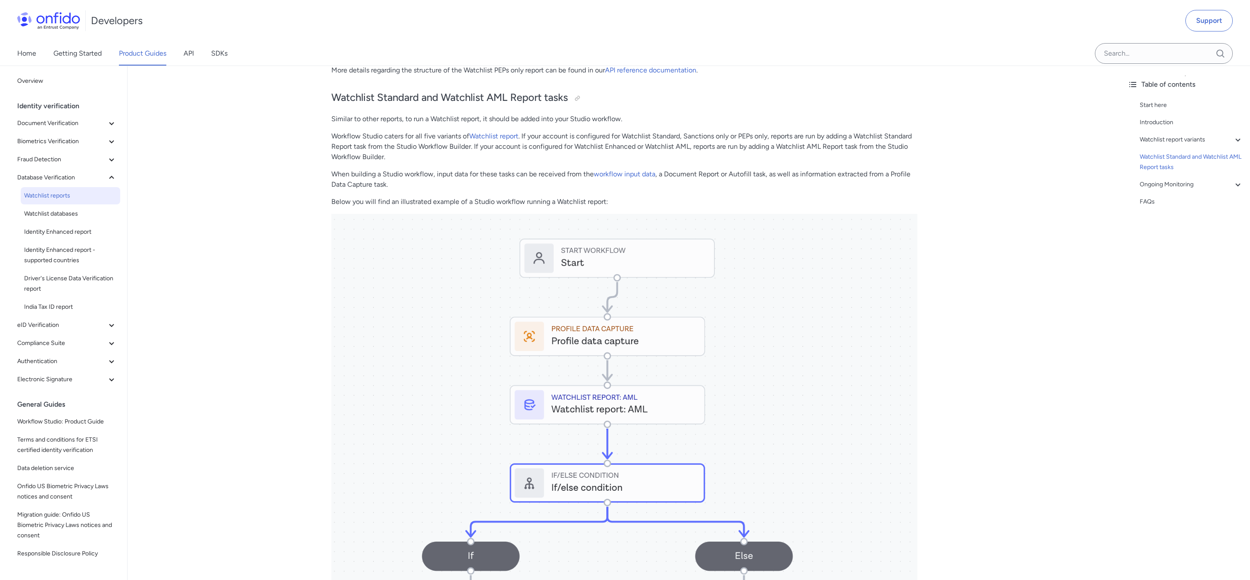
click at [1233, 146] on div "Start here Introduction Watchlist report variants - Watchlist Standard - Watchl…" at bounding box center [1186, 155] width 116 height 117
click at [1238, 141] on icon at bounding box center [1238, 139] width 5 height 3
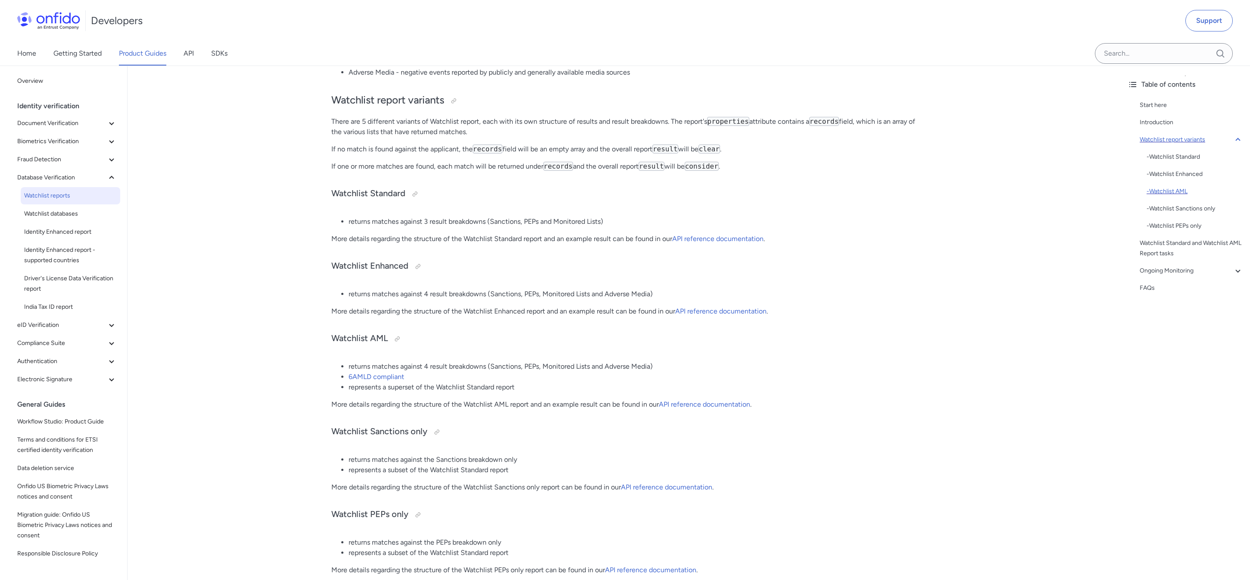
click at [1156, 191] on div "- Watchlist AML" at bounding box center [1195, 191] width 97 height 10
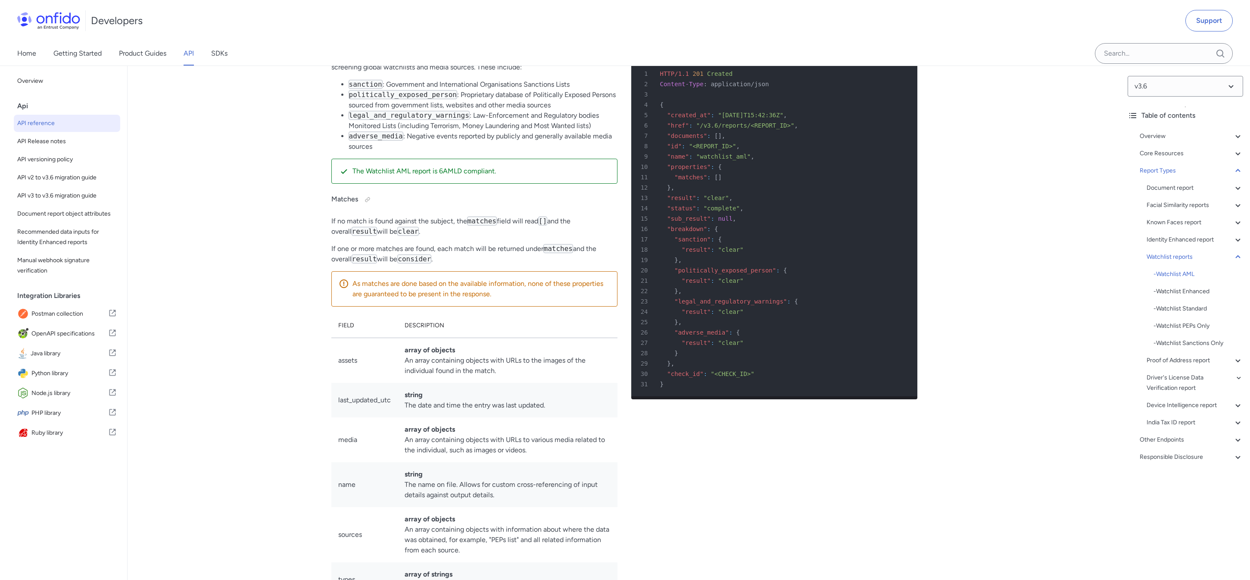
scroll to position [49600, 0]
click at [392, 44] on div at bounding box center [398, 38] width 14 height 14
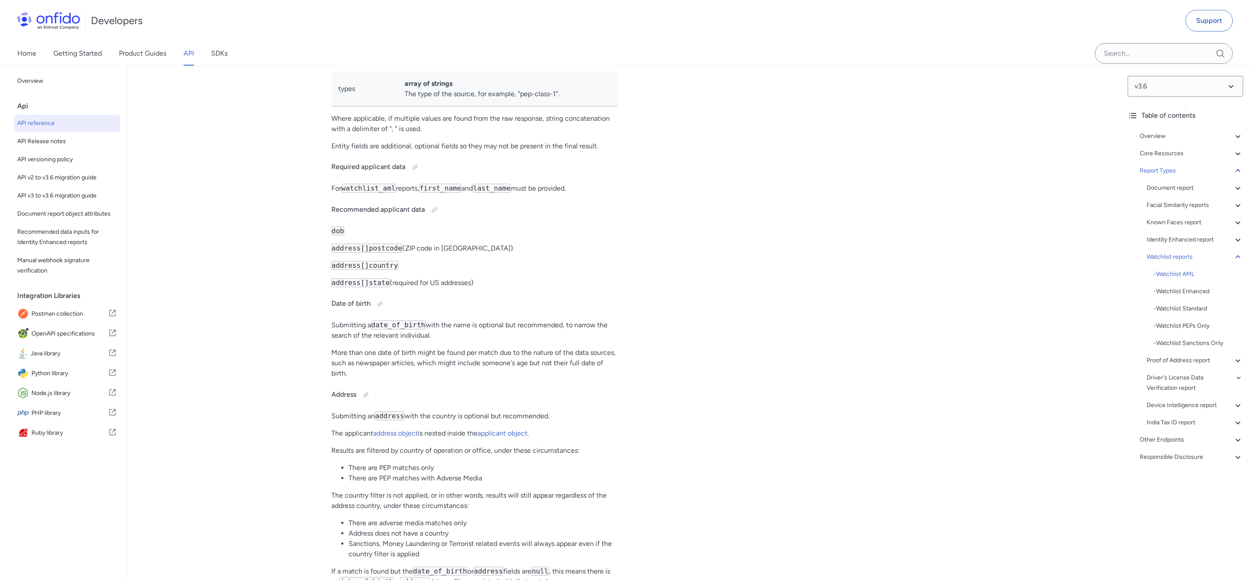
scroll to position [50093, 0]
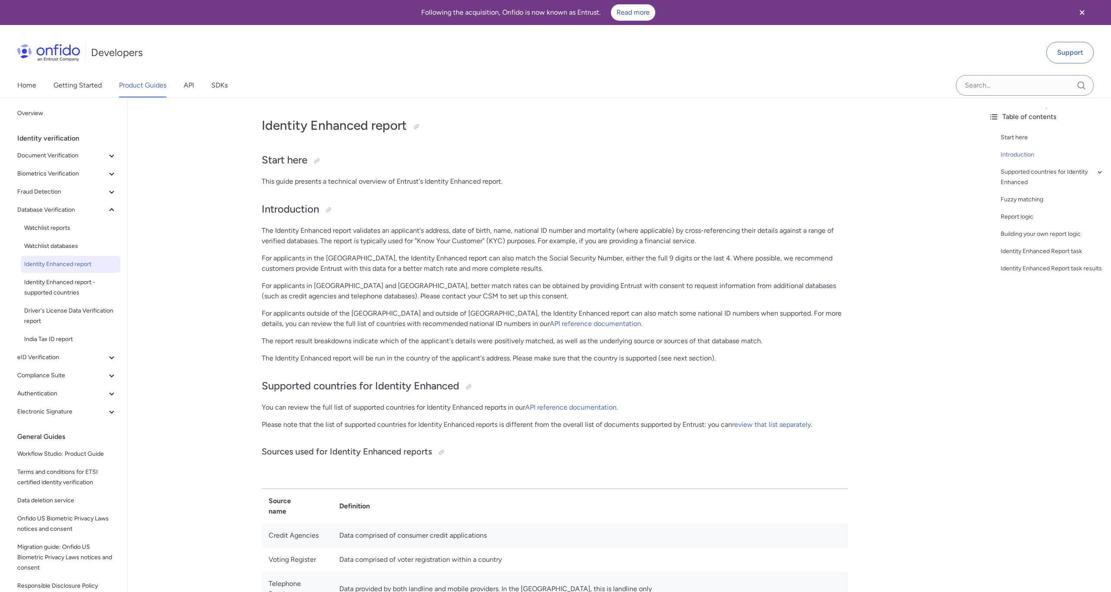
scroll to position [80, 0]
